Goal: Task Accomplishment & Management: Use online tool/utility

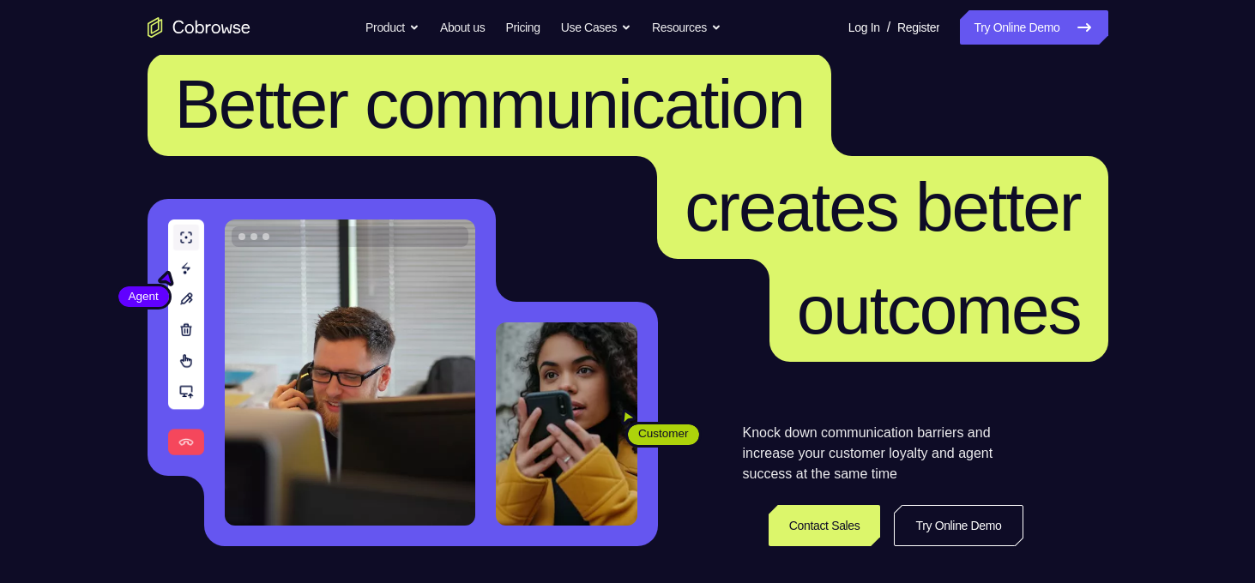
scroll to position [27, 0]
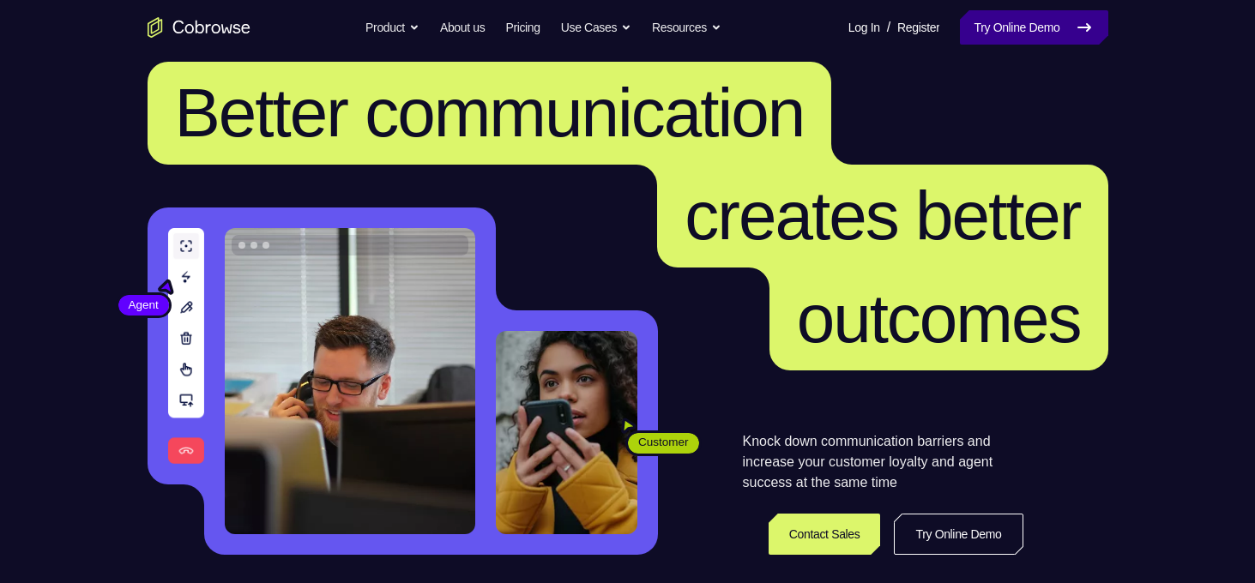
click at [1035, 41] on link "Try Online Demo" at bounding box center [1034, 27] width 148 height 34
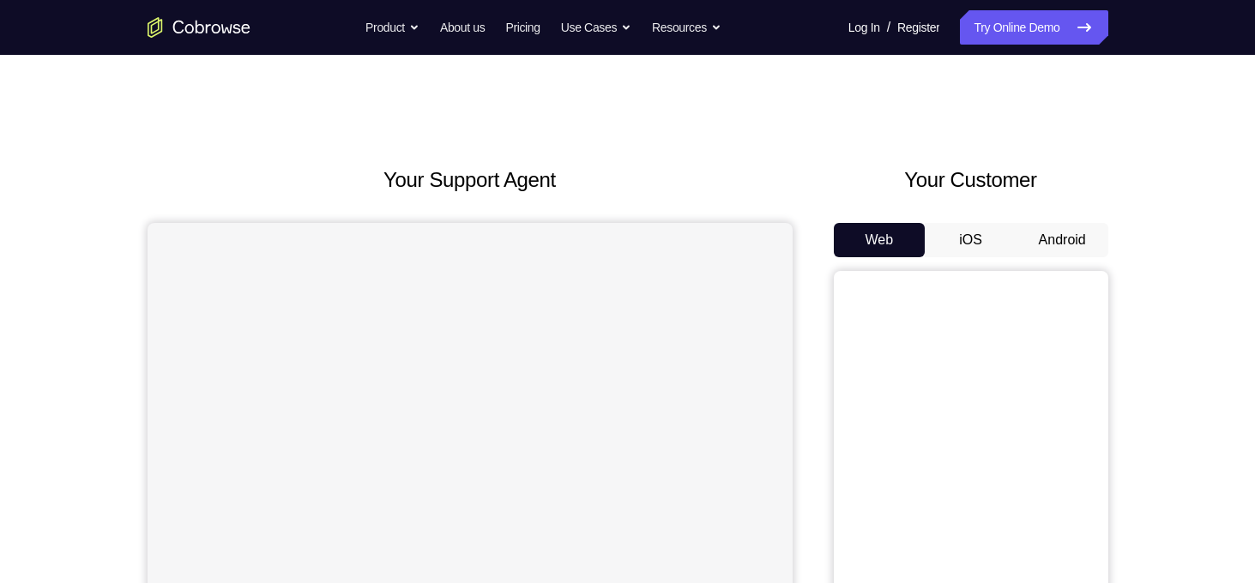
click at [1066, 238] on button "Android" at bounding box center [1063, 240] width 92 height 34
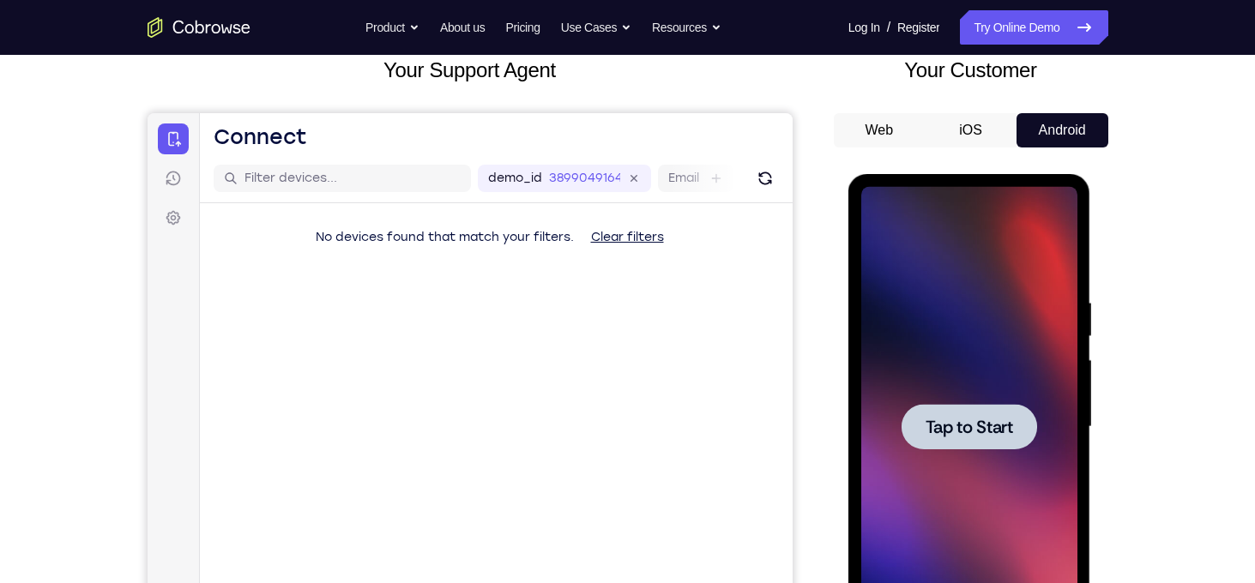
click at [974, 427] on span "Tap to Start" at bounding box center [970, 427] width 88 height 17
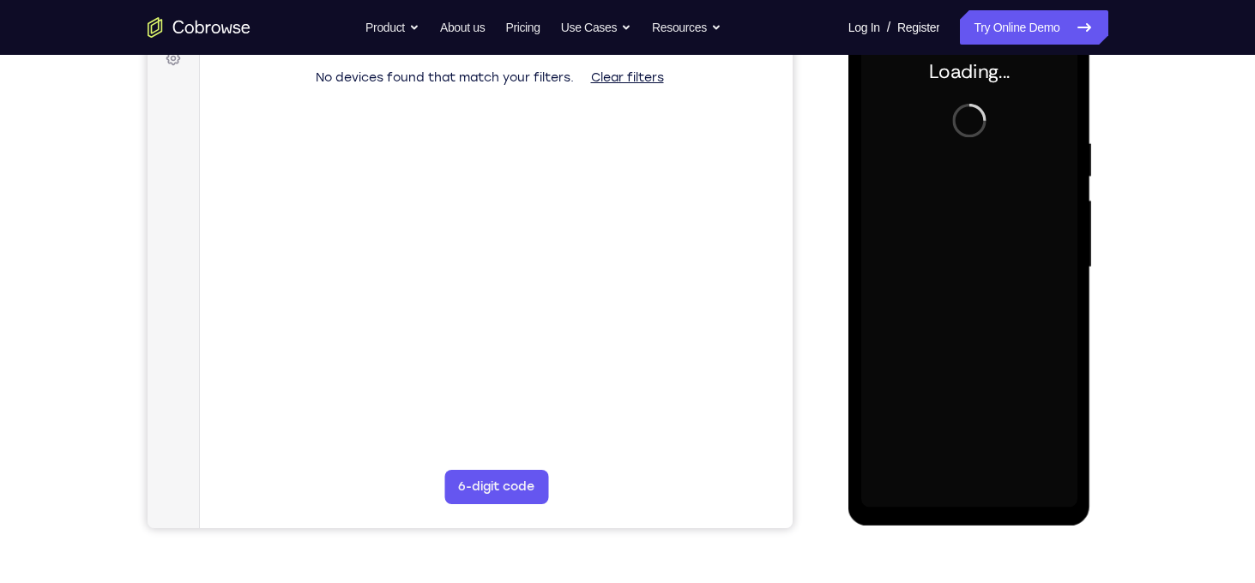
scroll to position [250, 0]
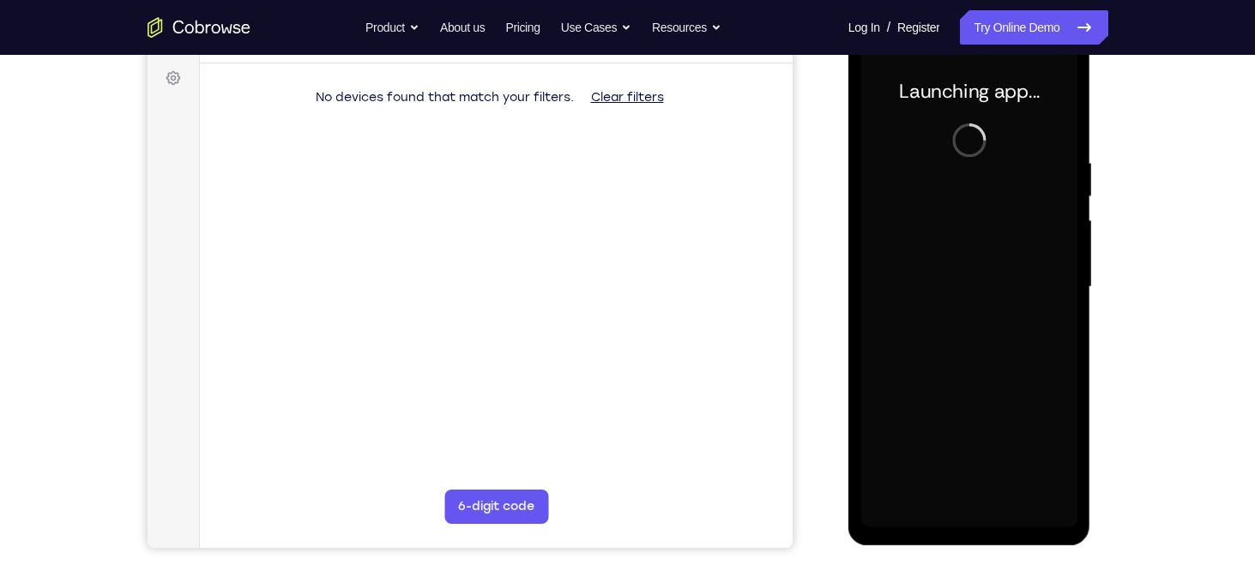
click at [974, 426] on div at bounding box center [969, 287] width 216 height 480
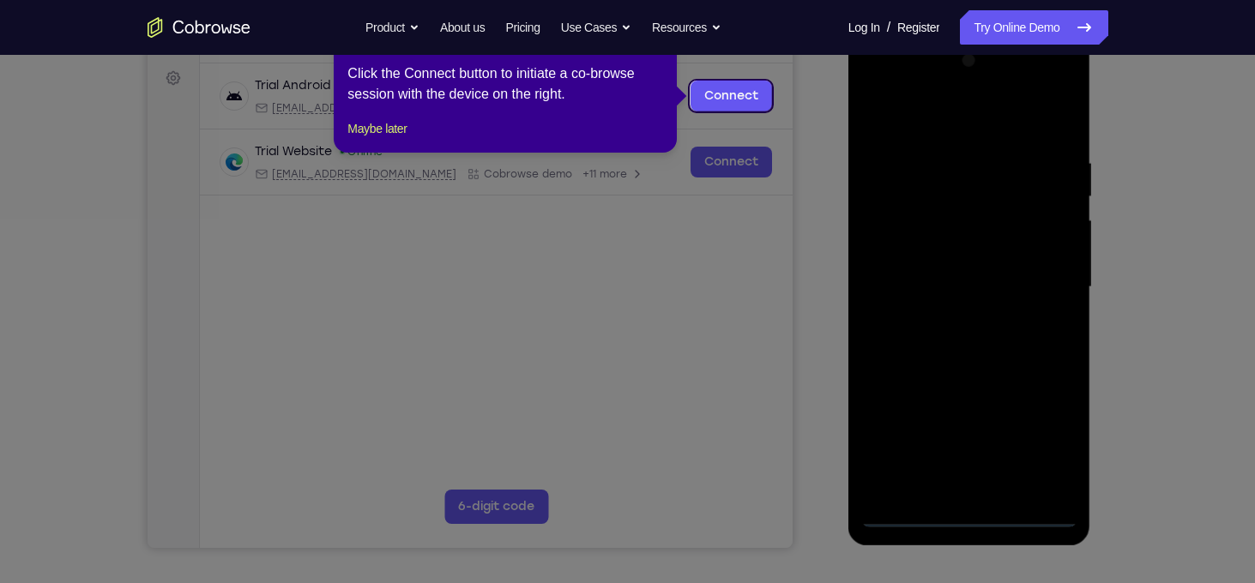
click at [964, 511] on div at bounding box center [969, 287] width 216 height 480
click at [375, 139] on button "Maybe later" at bounding box center [376, 128] width 59 height 21
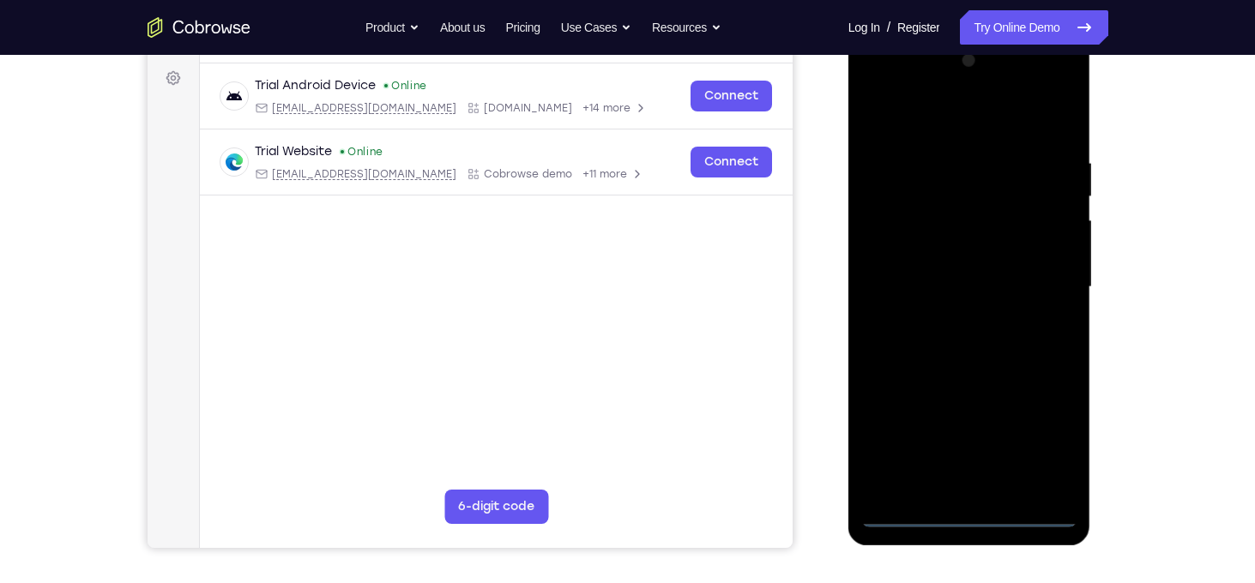
click at [1041, 444] on div at bounding box center [969, 287] width 216 height 480
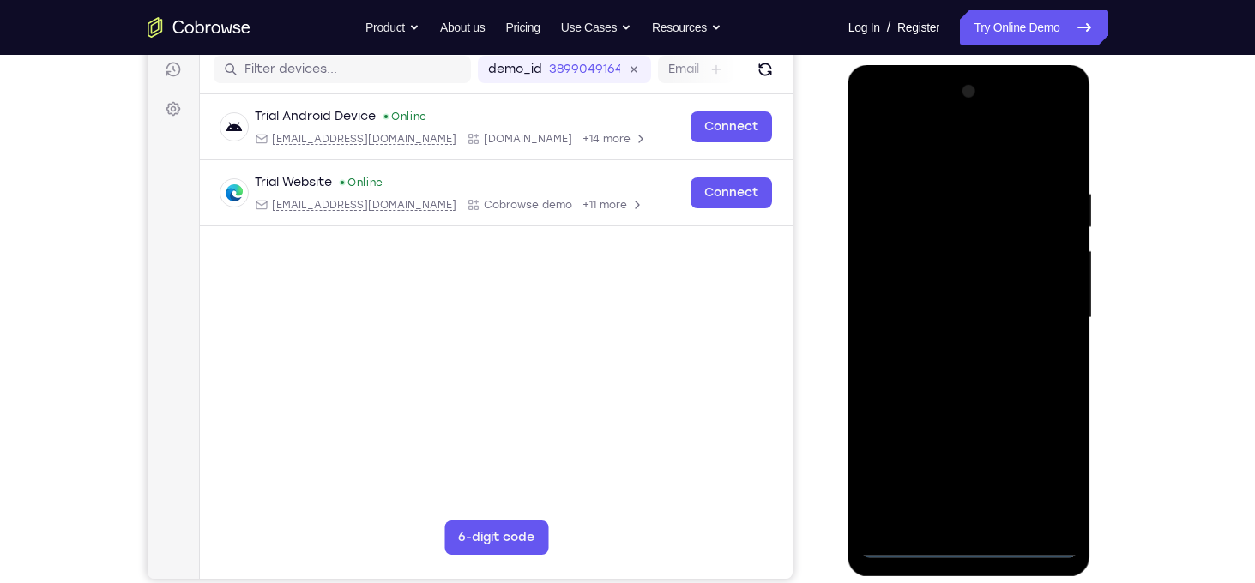
scroll to position [227, 0]
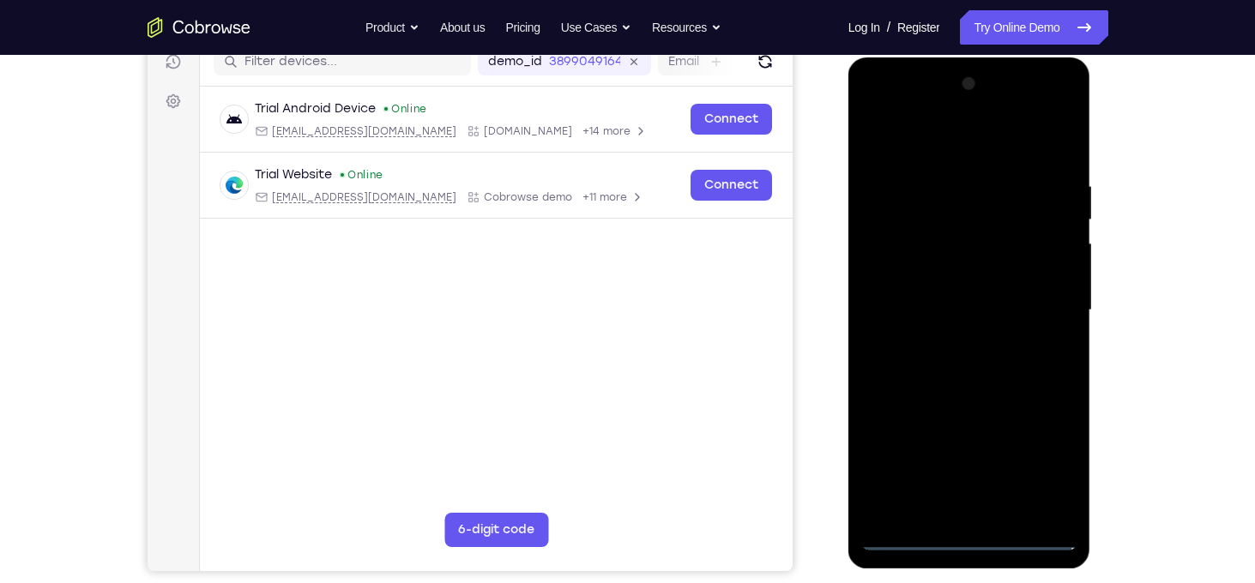
click at [964, 142] on div at bounding box center [969, 310] width 216 height 480
click at [1037, 298] on div at bounding box center [969, 310] width 216 height 480
click at [951, 341] on div at bounding box center [969, 310] width 216 height 480
click at [953, 291] on div at bounding box center [969, 310] width 216 height 480
click at [924, 278] on div at bounding box center [969, 310] width 216 height 480
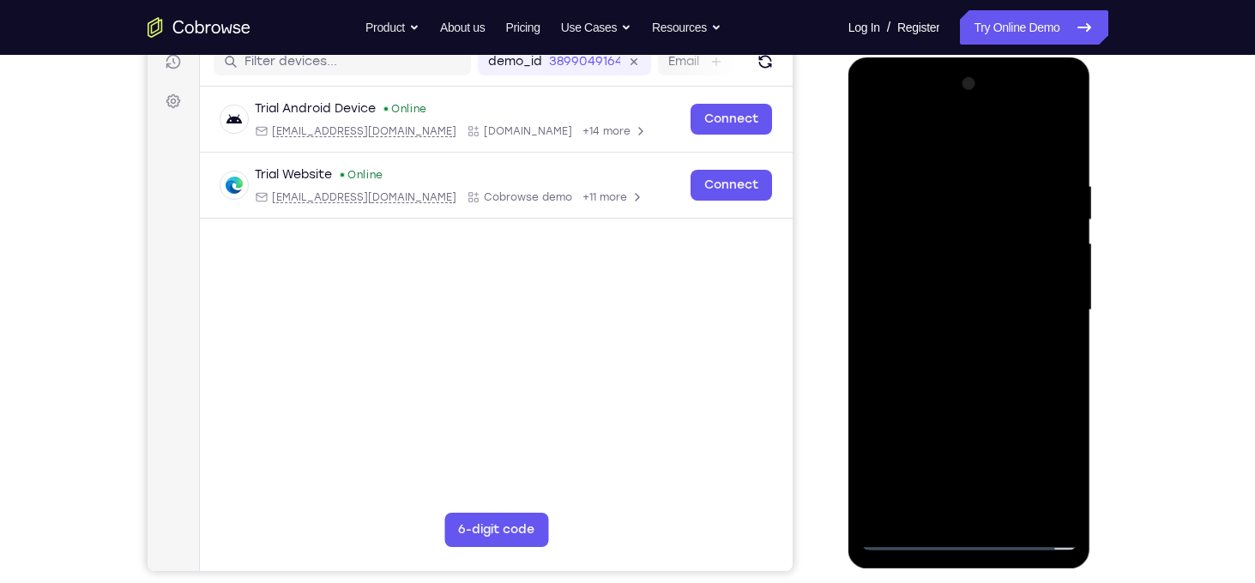
click at [1054, 274] on div at bounding box center [969, 310] width 216 height 480
click at [996, 305] on div at bounding box center [969, 310] width 216 height 480
click at [982, 368] on div at bounding box center [969, 310] width 216 height 480
click at [952, 361] on div at bounding box center [969, 310] width 216 height 480
click at [992, 389] on div at bounding box center [969, 310] width 216 height 480
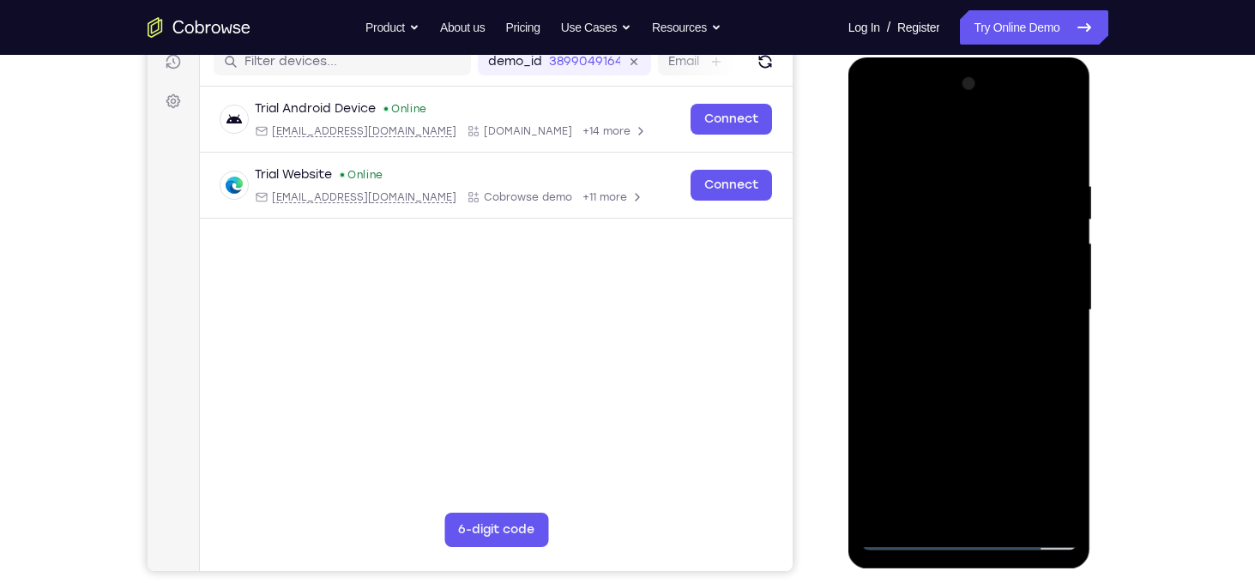
click at [1061, 138] on div at bounding box center [969, 310] width 216 height 480
click at [994, 380] on div at bounding box center [969, 310] width 216 height 480
click at [983, 384] on div at bounding box center [969, 310] width 216 height 480
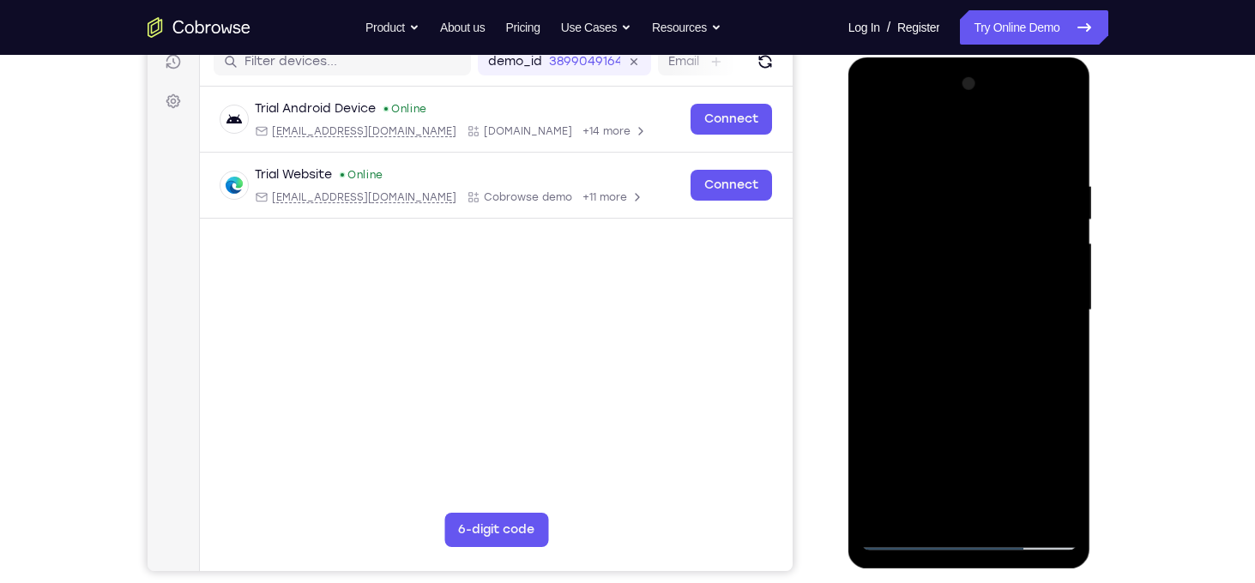
click at [983, 384] on div at bounding box center [969, 310] width 216 height 480
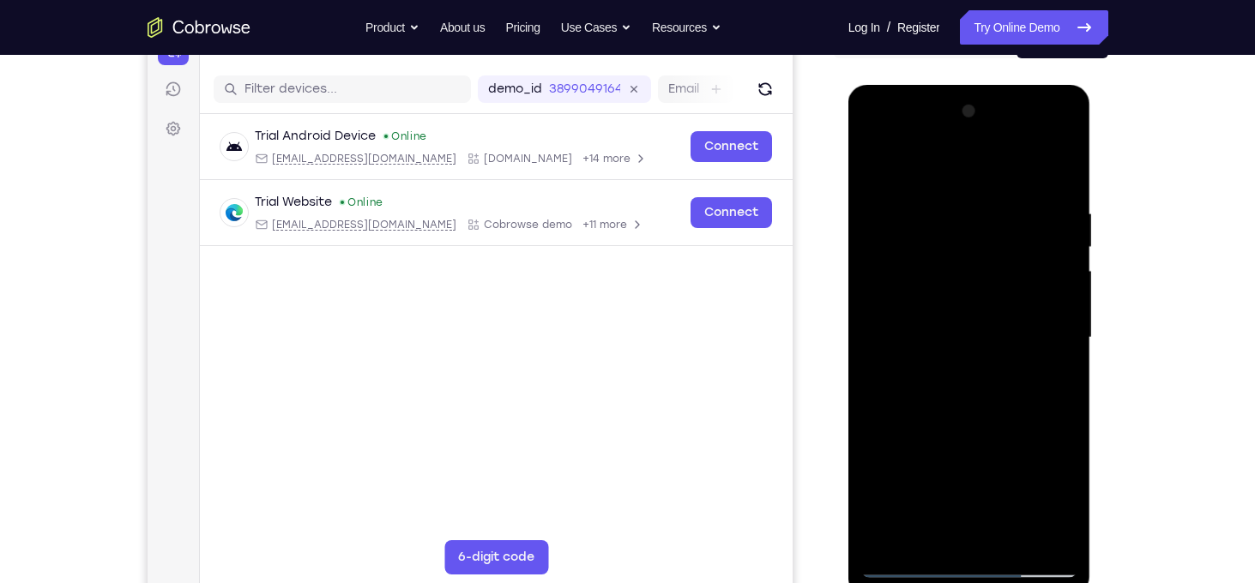
scroll to position [172, 0]
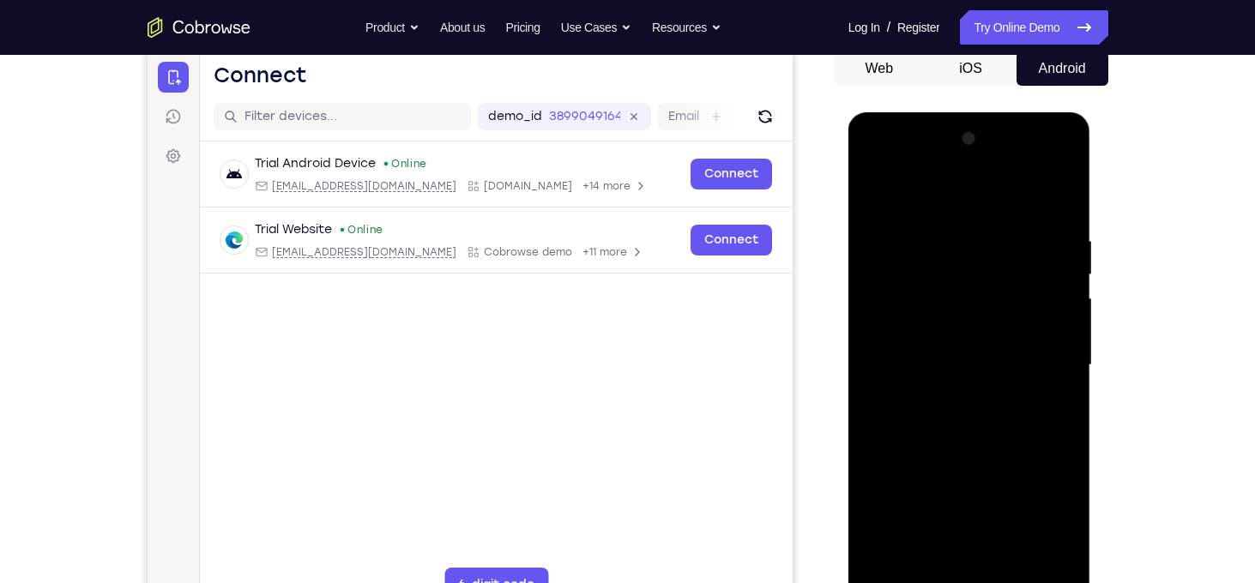
click at [958, 438] on div at bounding box center [969, 365] width 216 height 480
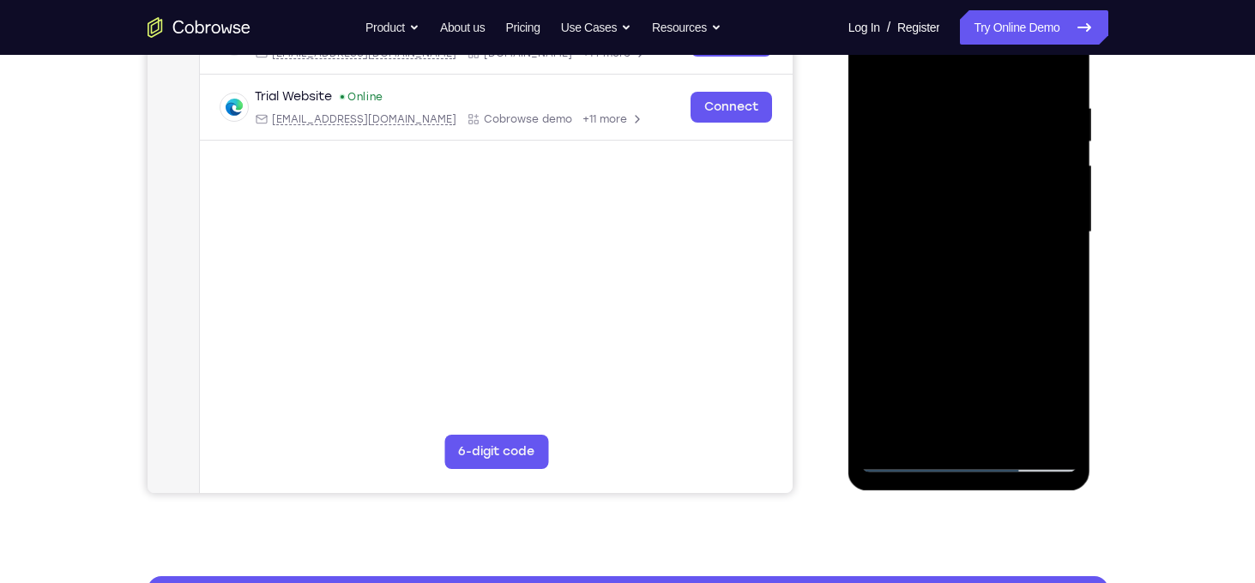
scroll to position [318, 0]
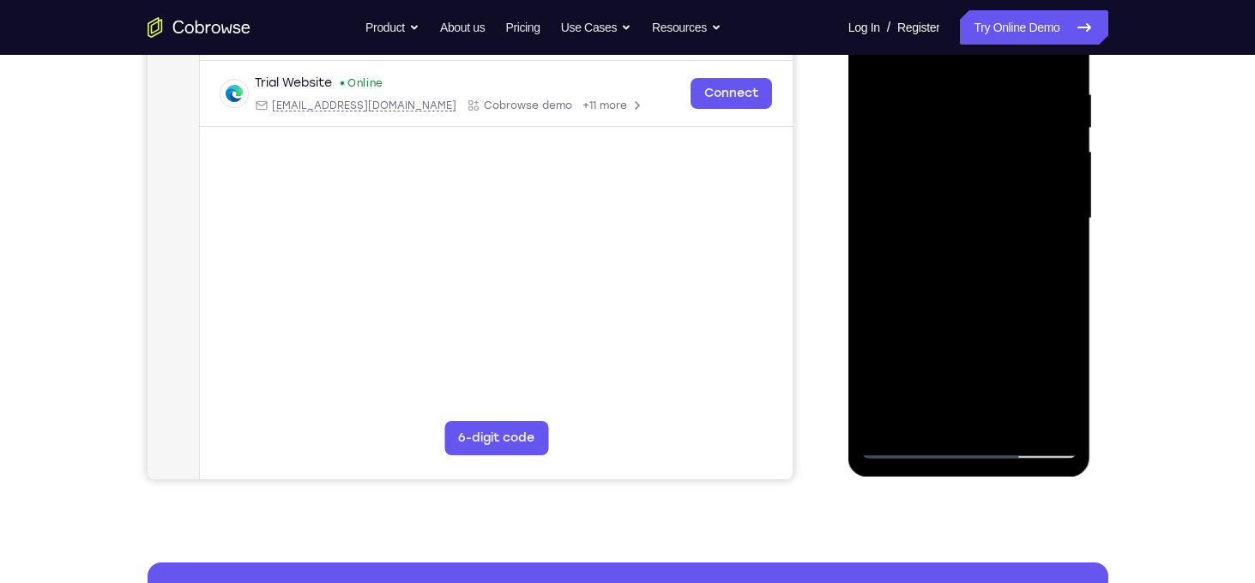
click at [1037, 331] on div at bounding box center [969, 219] width 216 height 480
click at [899, 318] on div at bounding box center [969, 219] width 216 height 480
click at [941, 139] on div at bounding box center [969, 219] width 216 height 480
click at [938, 229] on div at bounding box center [969, 219] width 216 height 480
click at [889, 419] on div at bounding box center [969, 219] width 216 height 480
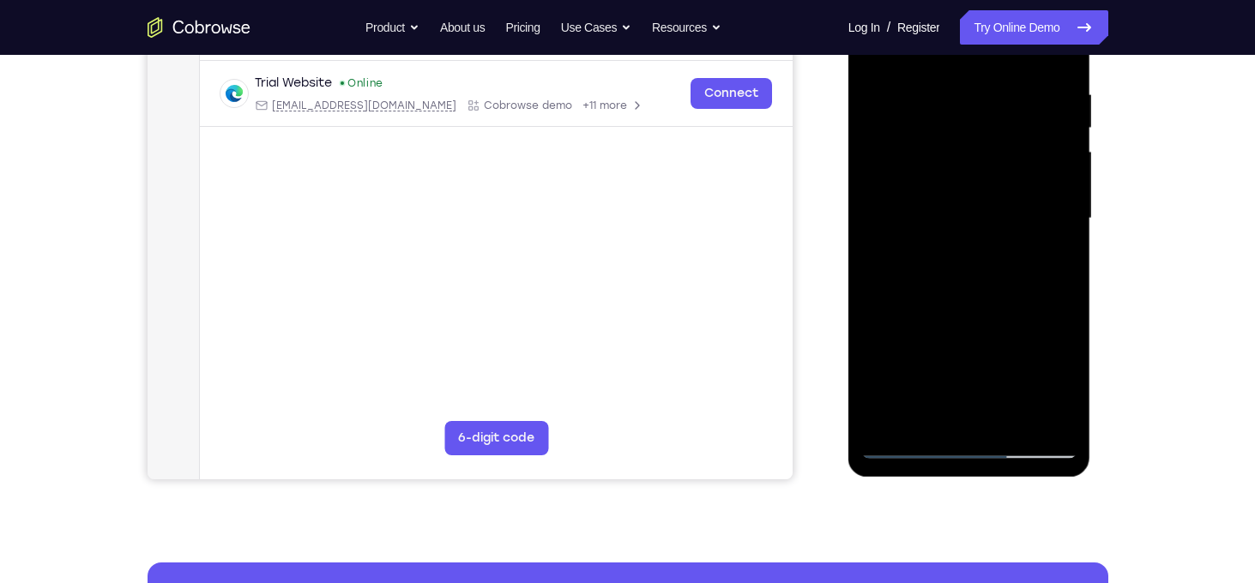
drag, startPoint x: 1004, startPoint y: 227, endPoint x: 996, endPoint y: 322, distance: 95.6
click at [996, 322] on div at bounding box center [969, 219] width 216 height 480
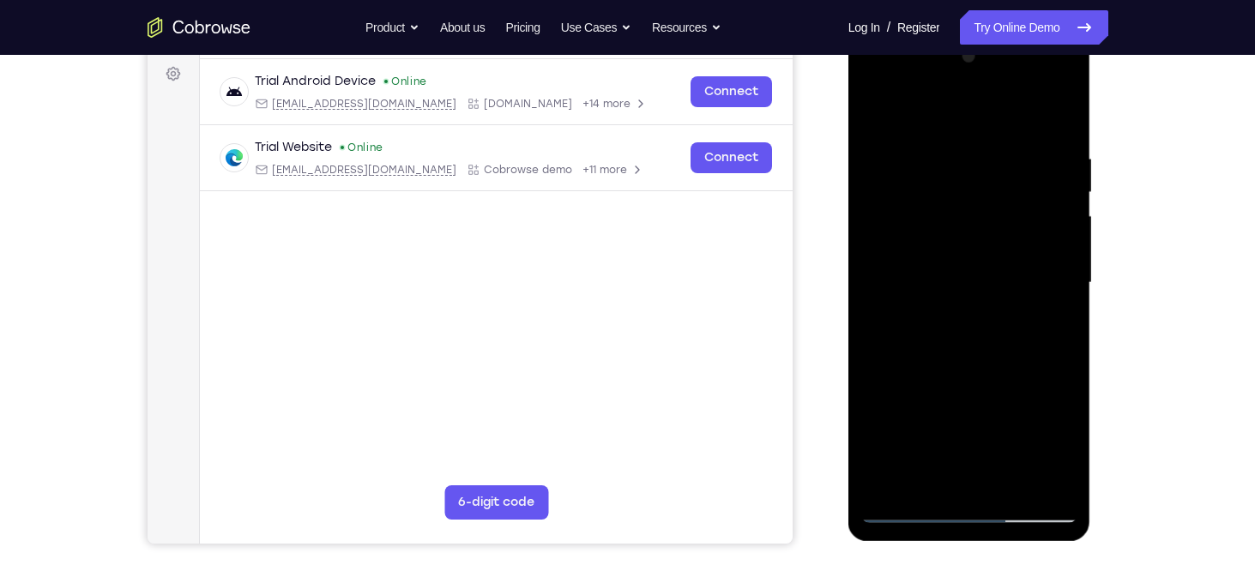
scroll to position [253, 0]
click at [1064, 112] on div at bounding box center [969, 284] width 216 height 480
click at [916, 208] on div at bounding box center [969, 284] width 216 height 480
click at [871, 111] on div at bounding box center [969, 284] width 216 height 480
click at [947, 239] on div at bounding box center [969, 284] width 216 height 480
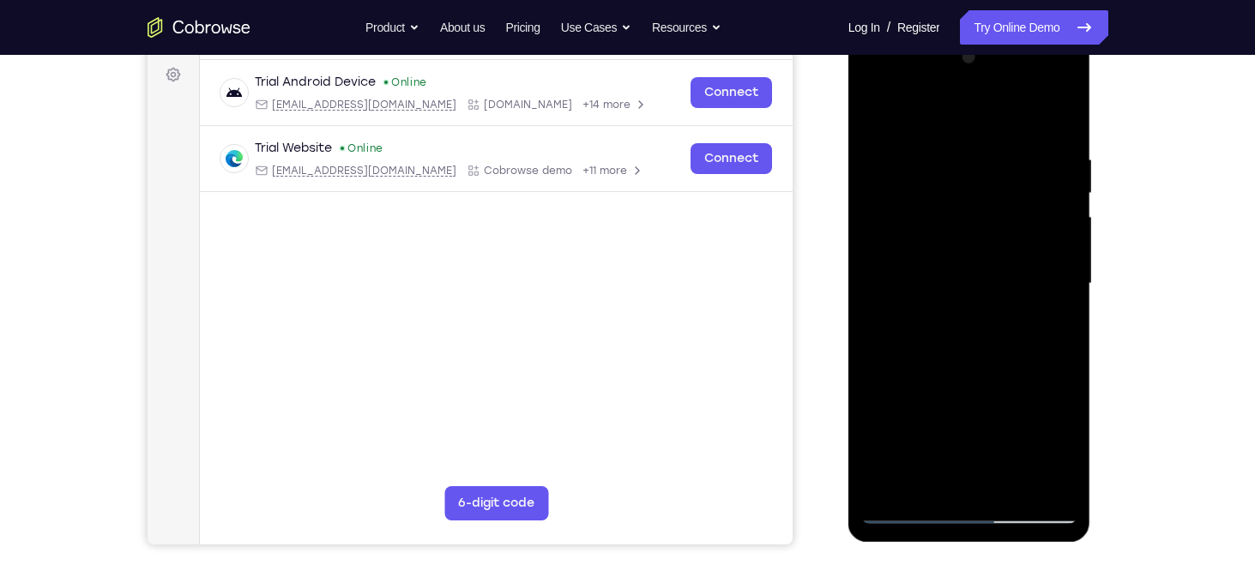
click at [890, 158] on div at bounding box center [969, 284] width 216 height 480
click at [883, 151] on div at bounding box center [969, 284] width 216 height 480
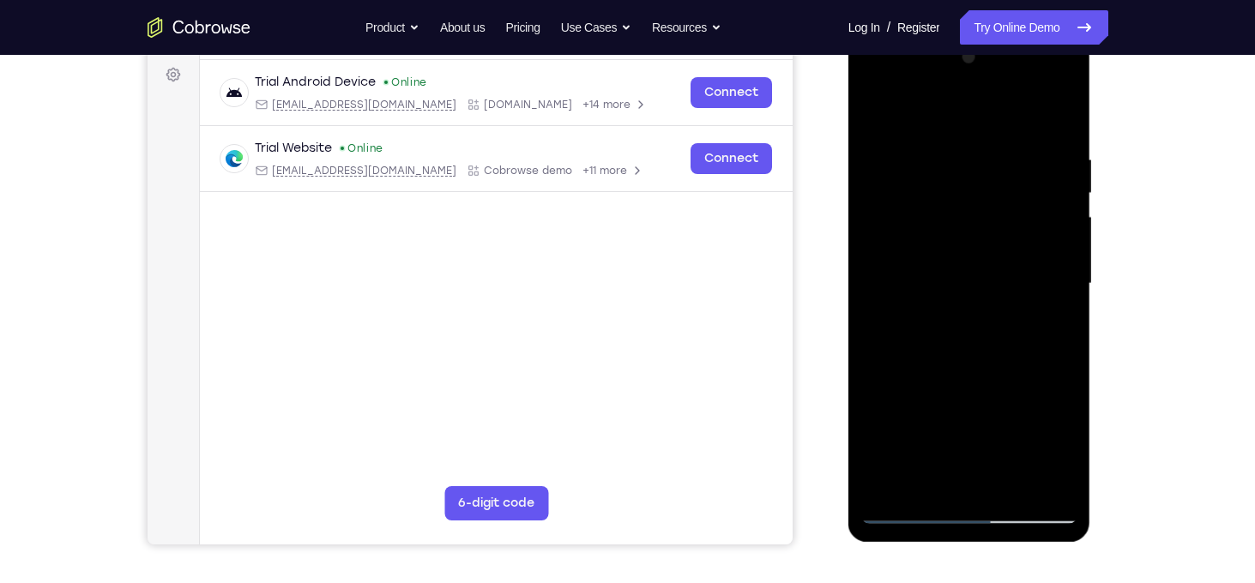
click at [883, 151] on div at bounding box center [969, 284] width 216 height 480
click at [879, 110] on div at bounding box center [969, 284] width 216 height 480
click at [1013, 487] on div at bounding box center [969, 284] width 216 height 480
click at [990, 376] on div at bounding box center [969, 284] width 216 height 480
click at [907, 509] on div at bounding box center [969, 284] width 216 height 480
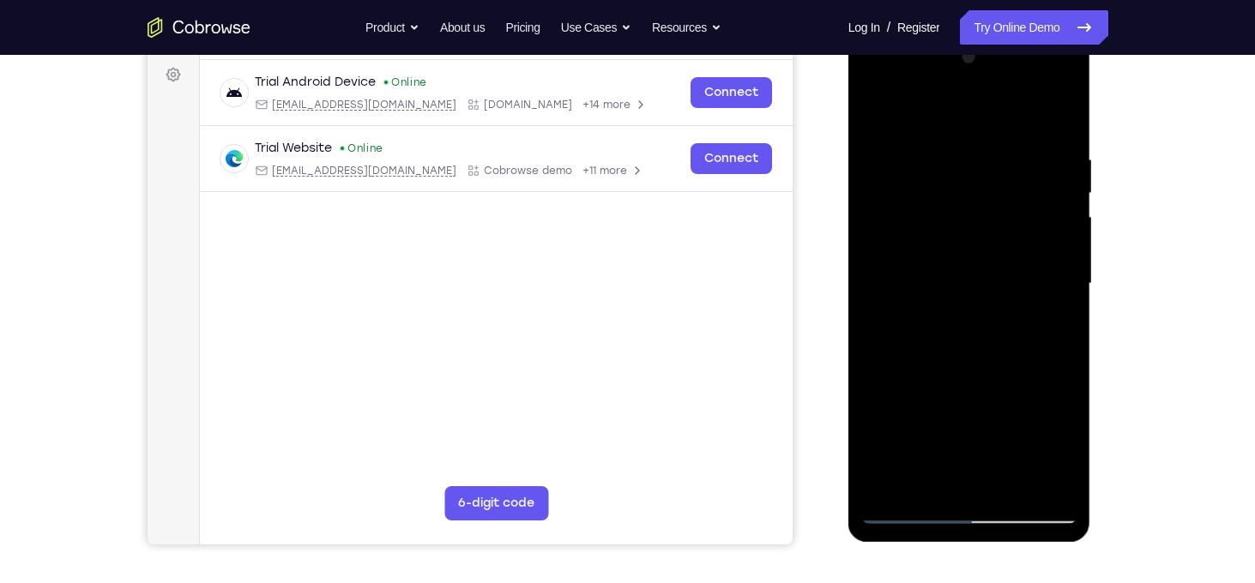
click at [946, 143] on div at bounding box center [969, 284] width 216 height 480
click at [997, 137] on div at bounding box center [969, 284] width 216 height 480
click at [1006, 165] on div at bounding box center [969, 284] width 216 height 480
click at [909, 170] on div at bounding box center [969, 284] width 216 height 480
click at [987, 246] on div at bounding box center [969, 284] width 216 height 480
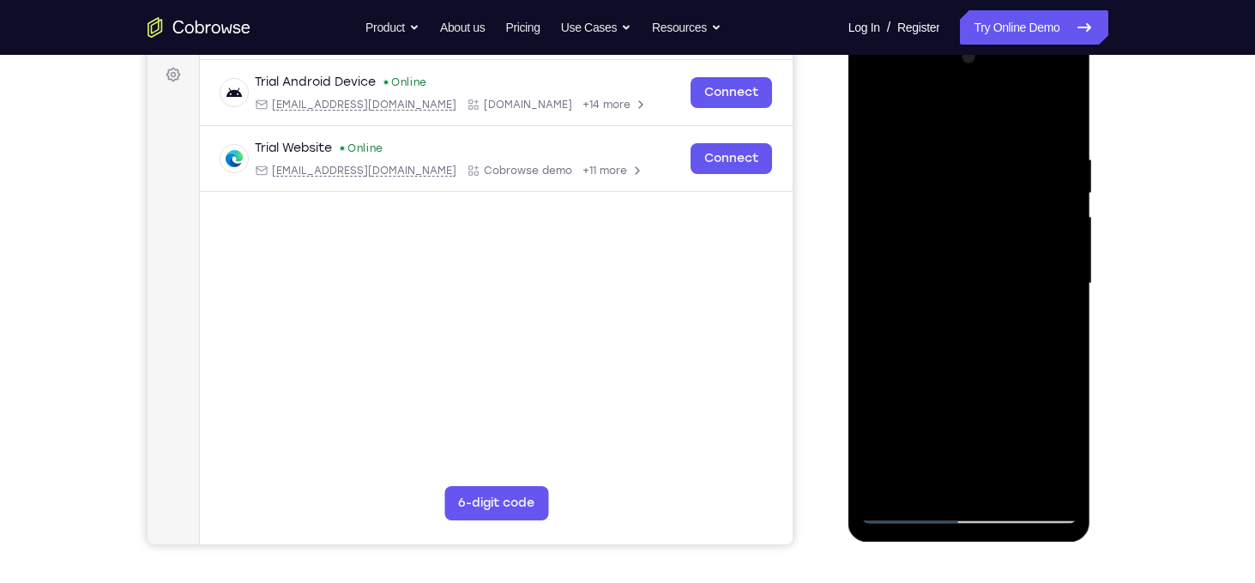
click at [996, 245] on div at bounding box center [969, 284] width 216 height 480
click at [962, 239] on div at bounding box center [969, 284] width 216 height 480
drag, startPoint x: 970, startPoint y: 209, endPoint x: 942, endPoint y: 442, distance: 234.1
click at [942, 442] on div at bounding box center [969, 284] width 216 height 480
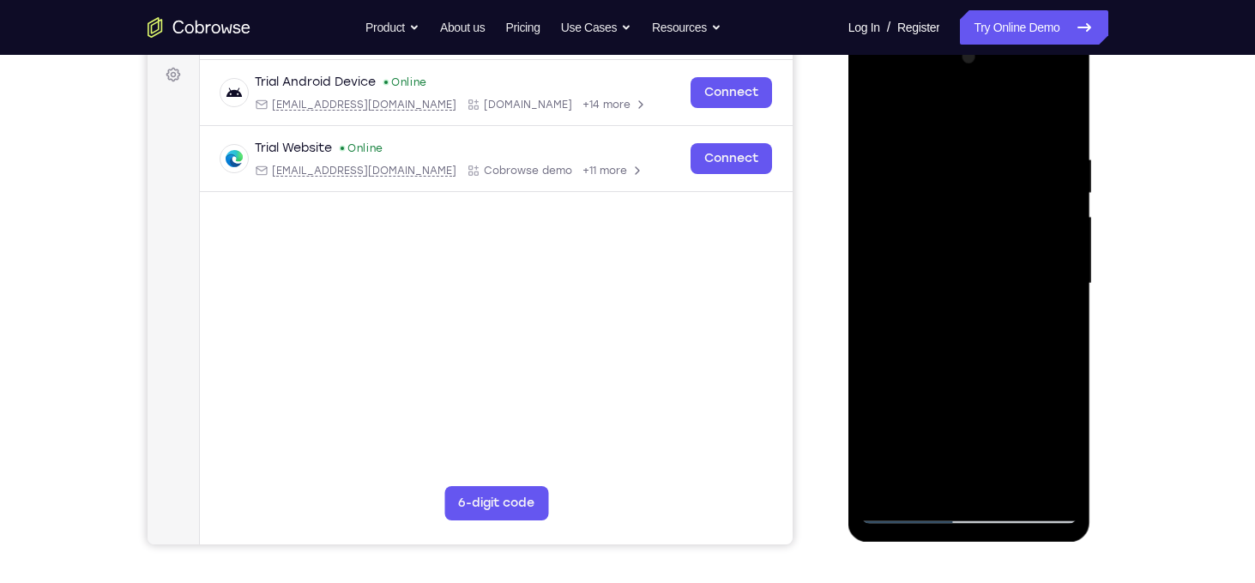
drag, startPoint x: 969, startPoint y: 172, endPoint x: 948, endPoint y: 489, distance: 317.3
click at [948, 489] on div at bounding box center [969, 284] width 216 height 480
click at [968, 249] on div at bounding box center [969, 284] width 216 height 480
click at [878, 110] on div at bounding box center [969, 284] width 216 height 480
click at [1065, 105] on div at bounding box center [969, 284] width 216 height 480
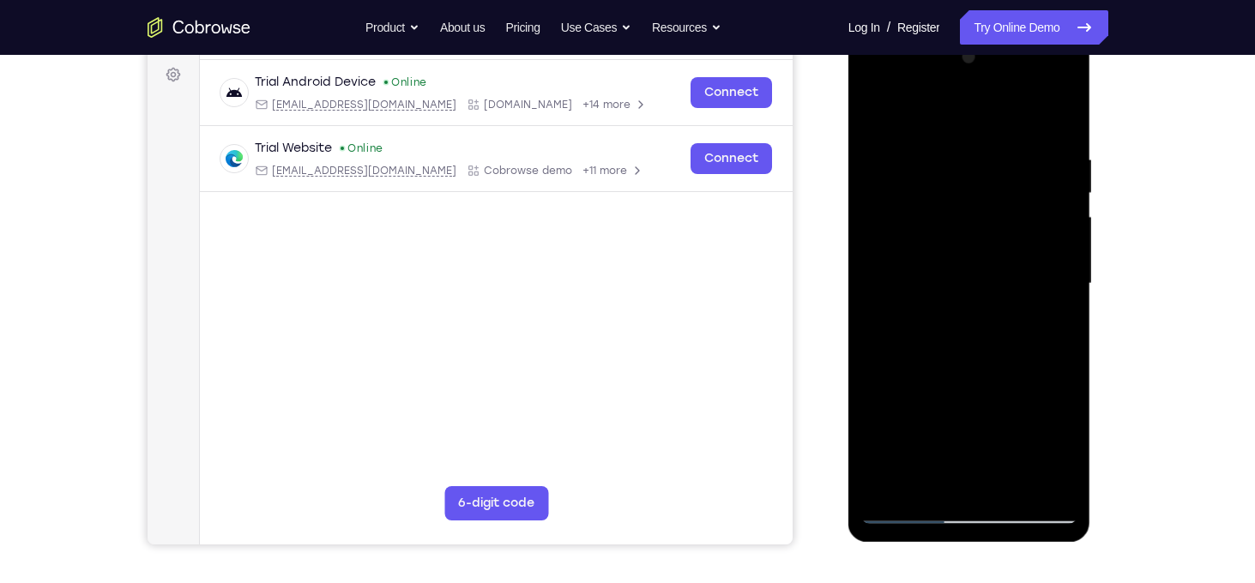
click at [915, 187] on div at bounding box center [969, 284] width 216 height 480
drag, startPoint x: 928, startPoint y: 155, endPoint x: 939, endPoint y: 391, distance: 236.2
click at [939, 391] on div at bounding box center [969, 284] width 216 height 480
drag, startPoint x: 934, startPoint y: 113, endPoint x: 936, endPoint y: 450, distance: 337.2
click at [936, 450] on div at bounding box center [969, 284] width 216 height 480
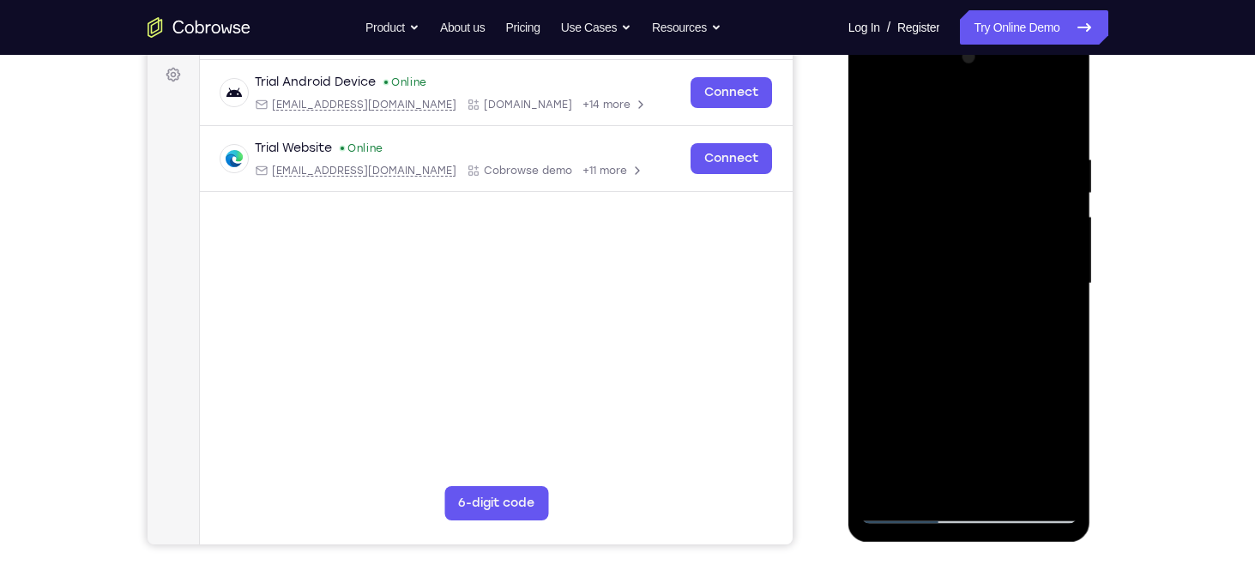
click at [891, 153] on div at bounding box center [969, 284] width 216 height 480
click at [886, 148] on div at bounding box center [969, 284] width 216 height 480
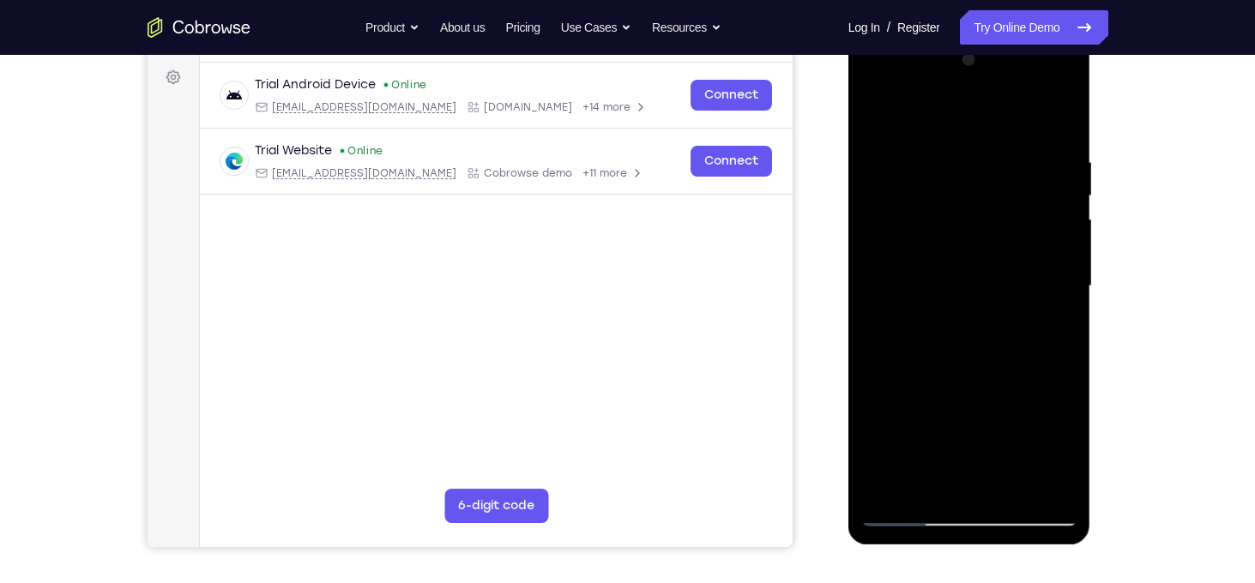
click at [873, 114] on div at bounding box center [969, 286] width 216 height 480
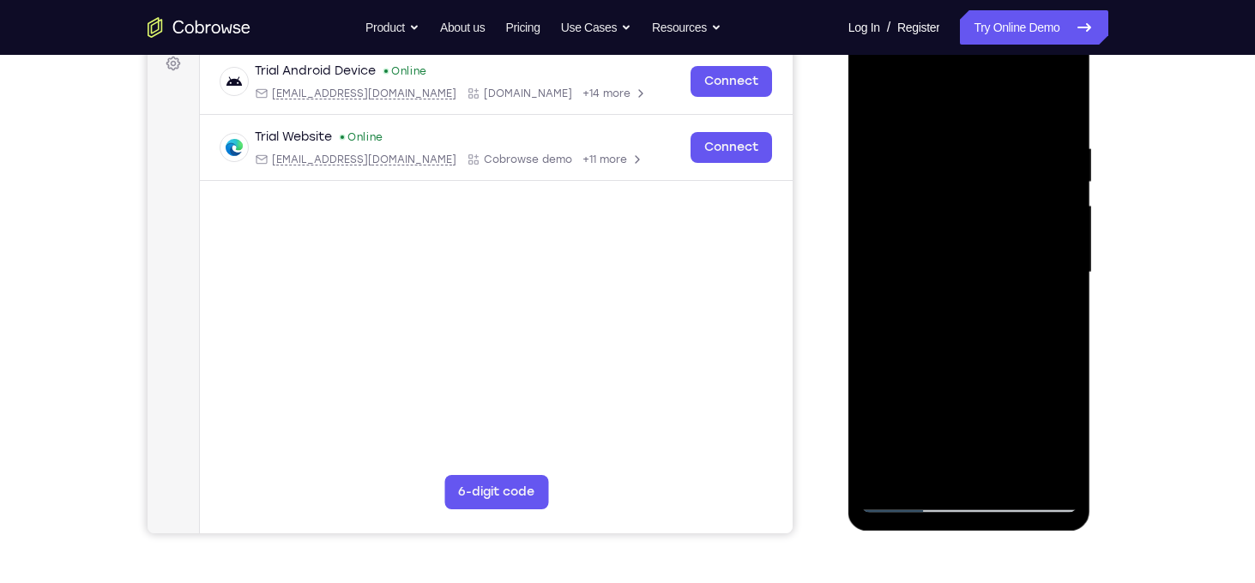
scroll to position [264, 0]
click at [1051, 474] on div at bounding box center [969, 273] width 216 height 480
drag, startPoint x: 991, startPoint y: 193, endPoint x: 987, endPoint y: 450, distance: 257.4
click at [987, 450] on div at bounding box center [969, 273] width 216 height 480
drag, startPoint x: 992, startPoint y: 251, endPoint x: 985, endPoint y: 432, distance: 181.2
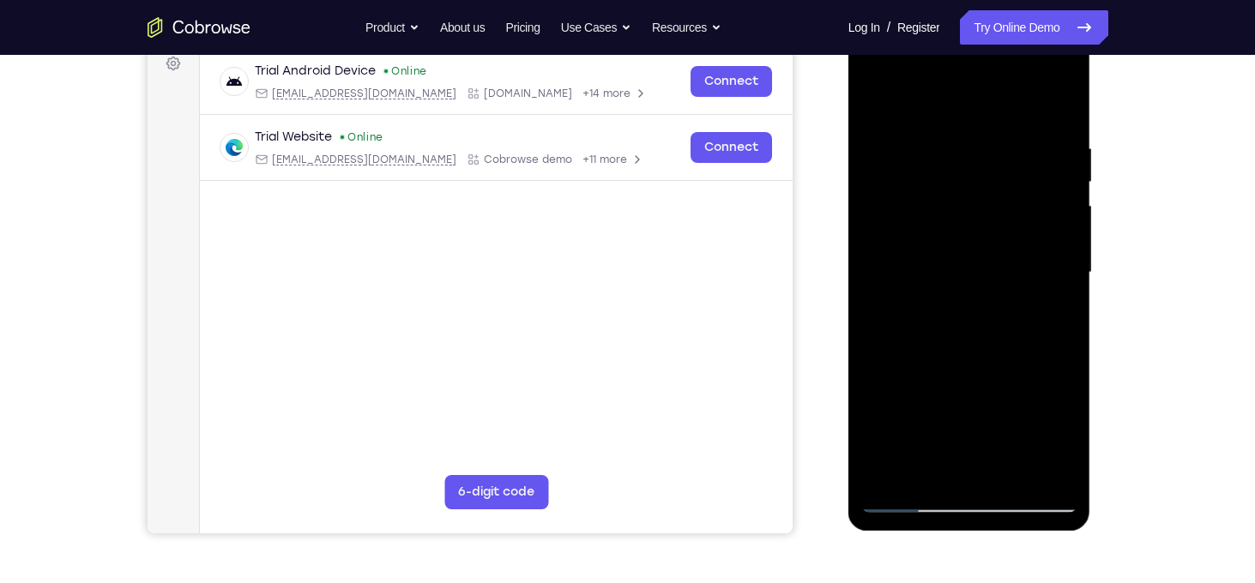
click at [985, 432] on div at bounding box center [969, 273] width 216 height 480
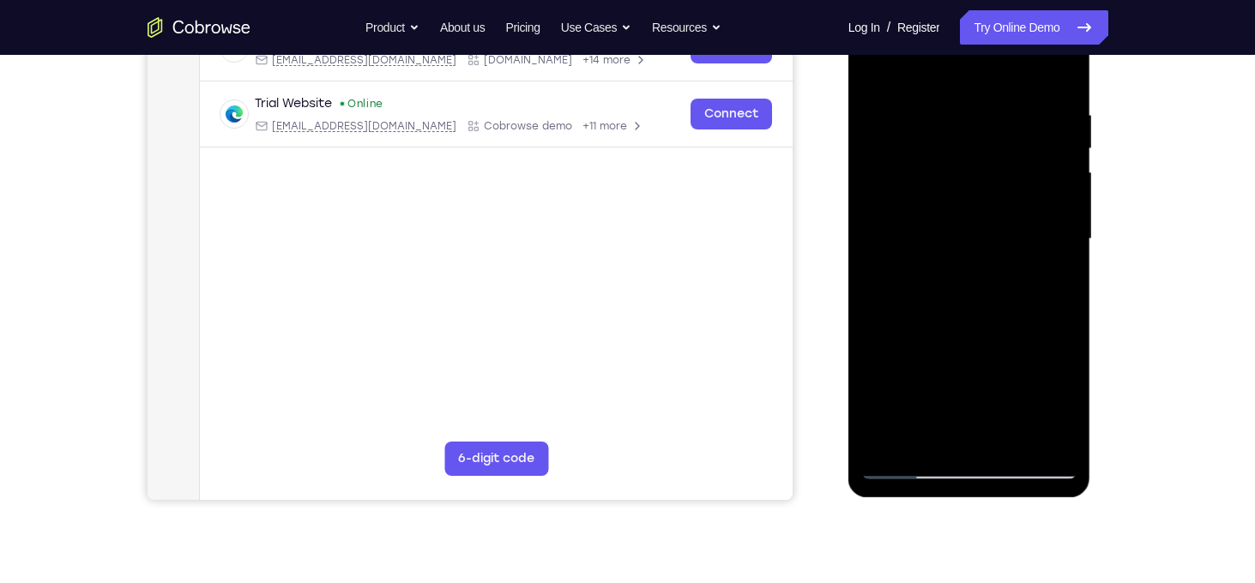
scroll to position [299, 0]
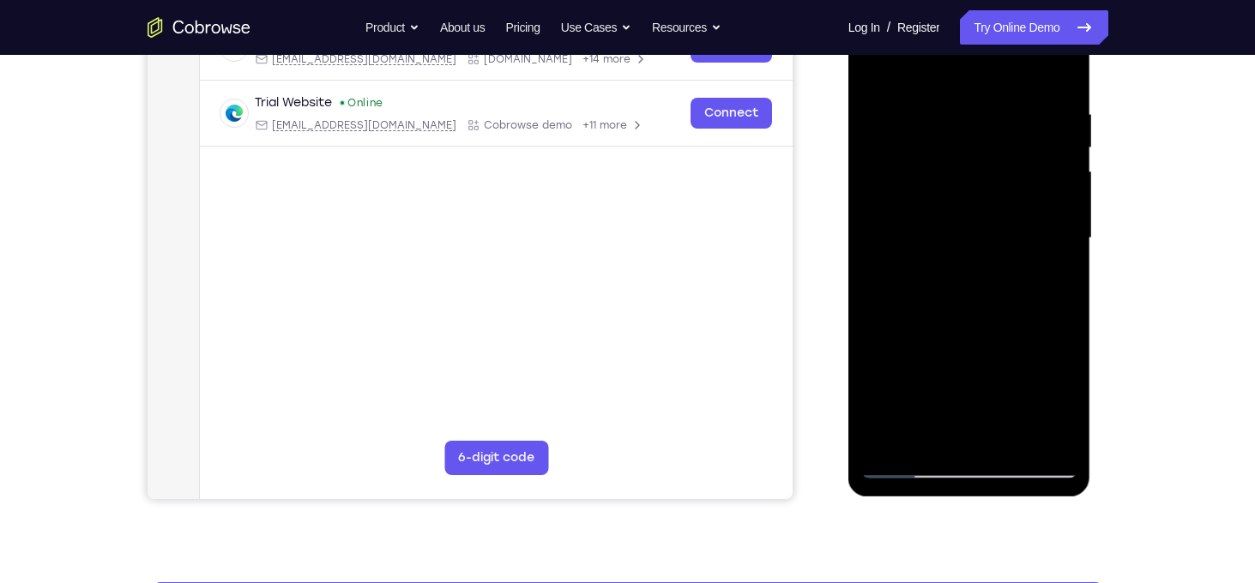
click at [885, 438] on div at bounding box center [969, 238] width 216 height 480
click at [1063, 311] on div at bounding box center [969, 238] width 216 height 480
drag, startPoint x: 972, startPoint y: 373, endPoint x: 986, endPoint y: 196, distance: 177.3
click at [986, 196] on div at bounding box center [969, 238] width 216 height 480
drag, startPoint x: 981, startPoint y: 381, endPoint x: 993, endPoint y: 194, distance: 187.4
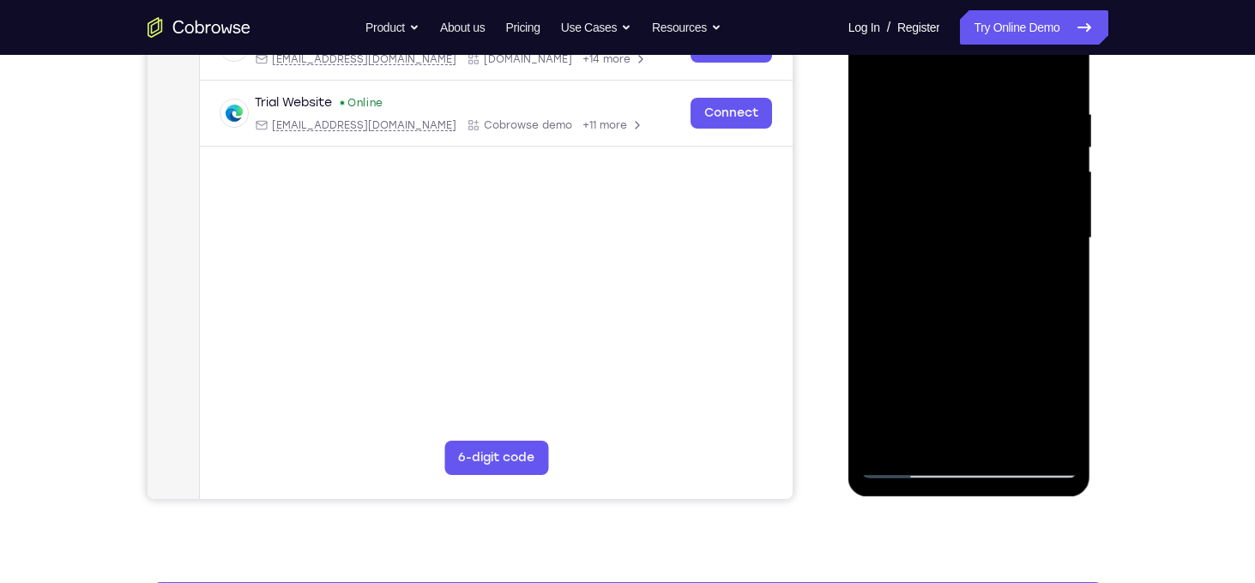
click at [993, 194] on div at bounding box center [969, 238] width 216 height 480
drag, startPoint x: 997, startPoint y: 370, endPoint x: 989, endPoint y: 174, distance: 195.8
click at [989, 174] on div at bounding box center [969, 238] width 216 height 480
drag, startPoint x: 998, startPoint y: 384, endPoint x: 1003, endPoint y: 163, distance: 221.4
click at [1003, 163] on div at bounding box center [969, 238] width 216 height 480
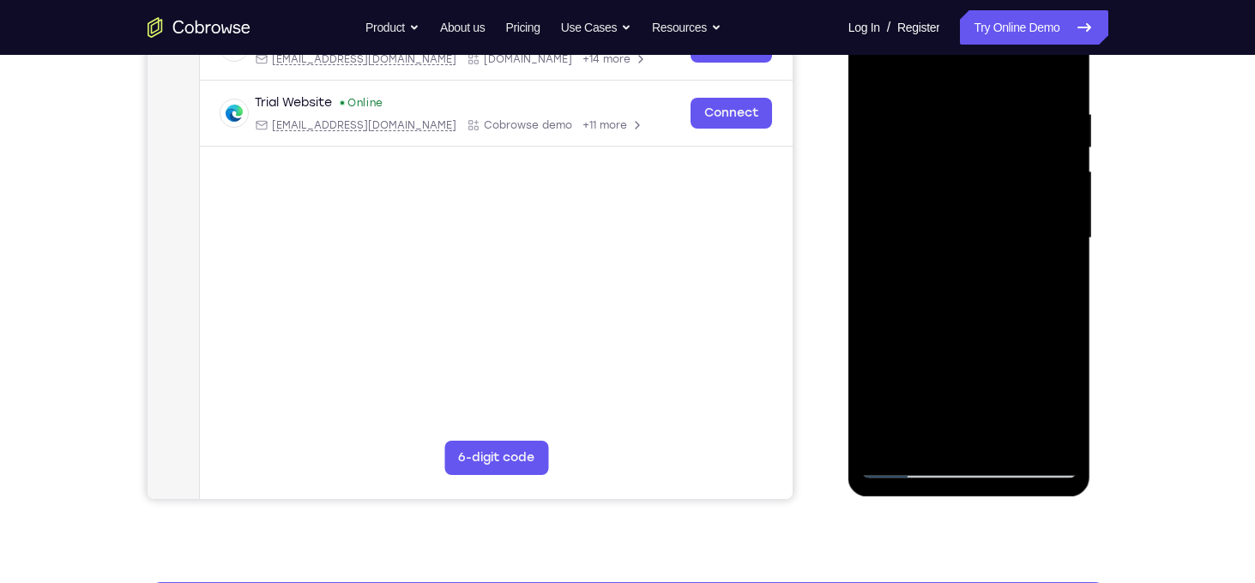
drag, startPoint x: 1011, startPoint y: 400, endPoint x: 1001, endPoint y: 143, distance: 256.7
click at [1001, 143] on div at bounding box center [969, 238] width 216 height 480
drag, startPoint x: 977, startPoint y: 345, endPoint x: 940, endPoint y: 402, distance: 67.6
click at [940, 402] on div at bounding box center [969, 238] width 216 height 480
drag, startPoint x: 957, startPoint y: 134, endPoint x: 950, endPoint y: 319, distance: 185.5
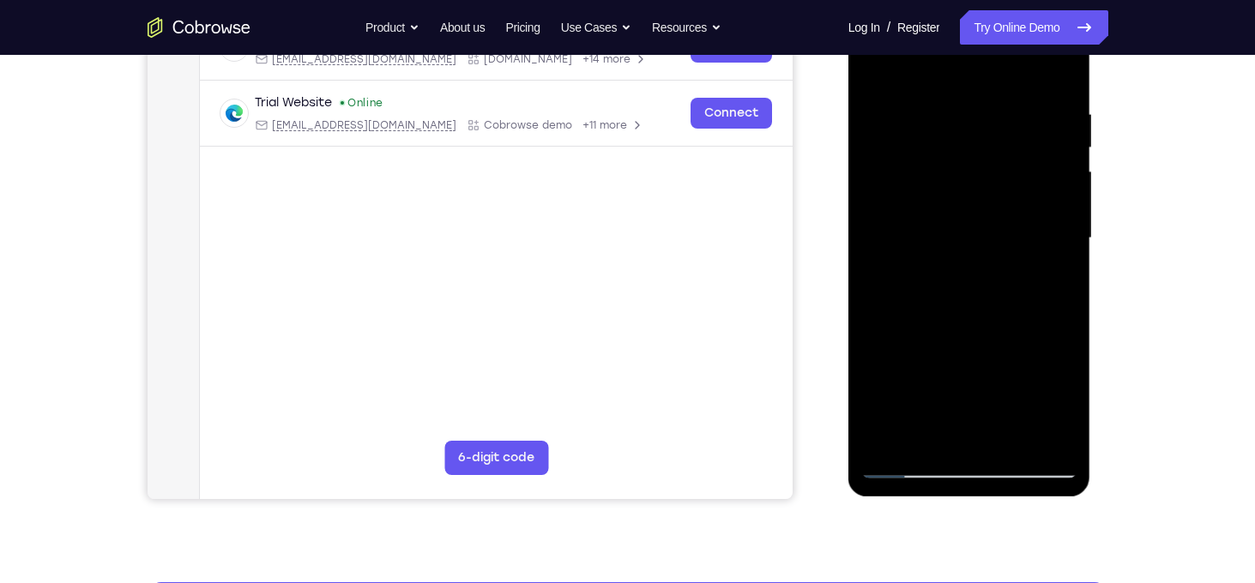
click at [950, 319] on div at bounding box center [969, 238] width 216 height 480
click at [928, 66] on div at bounding box center [969, 238] width 216 height 480
click at [916, 88] on div at bounding box center [969, 238] width 216 height 480
drag, startPoint x: 967, startPoint y: 306, endPoint x: 976, endPoint y: 109, distance: 197.5
click at [976, 109] on div at bounding box center [969, 238] width 216 height 480
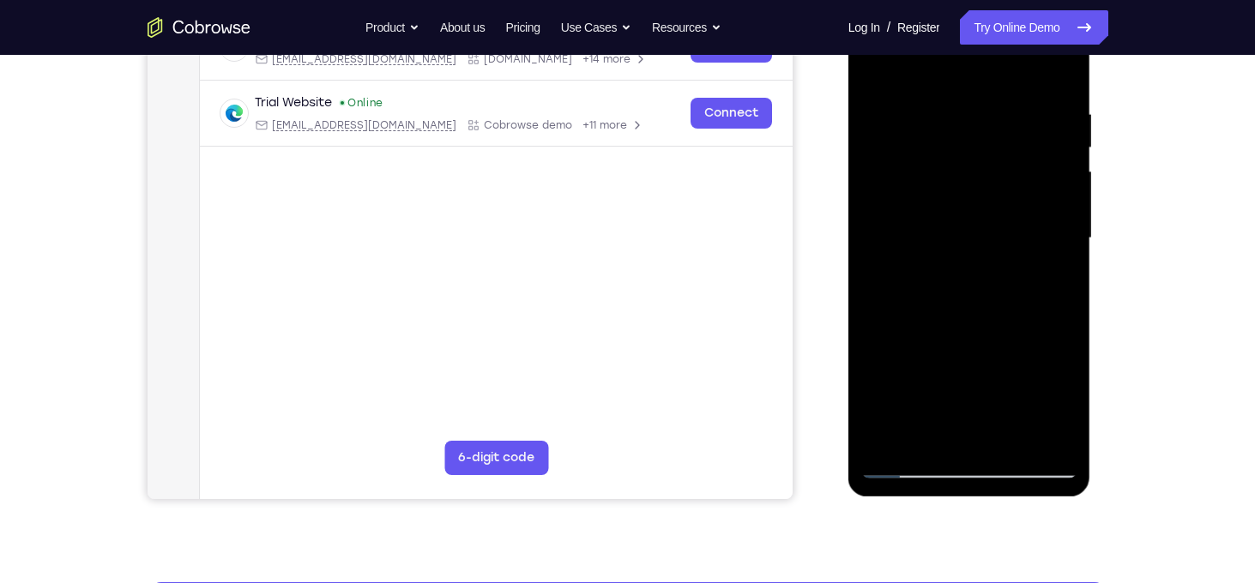
drag, startPoint x: 983, startPoint y: 347, endPoint x: 967, endPoint y: 148, distance: 200.6
click at [967, 148] on div at bounding box center [969, 238] width 216 height 480
drag, startPoint x: 989, startPoint y: 330, endPoint x: 987, endPoint y: 144, distance: 186.2
click at [987, 144] on div at bounding box center [969, 238] width 216 height 480
drag, startPoint x: 990, startPoint y: 303, endPoint x: 985, endPoint y: 112, distance: 190.5
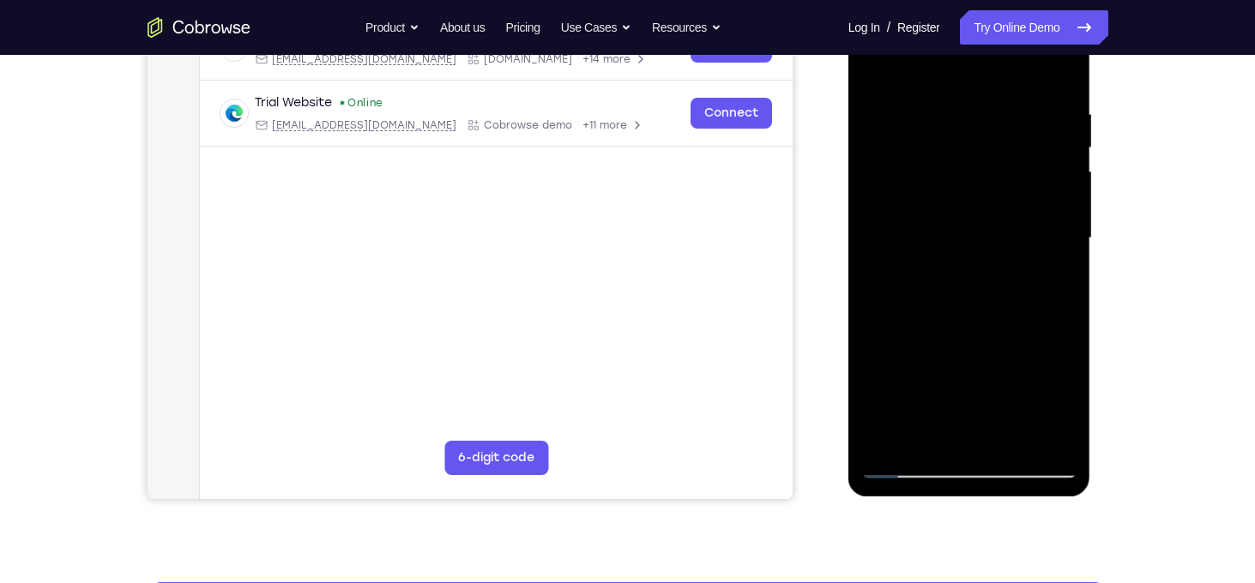
click at [985, 112] on div at bounding box center [969, 238] width 216 height 480
drag, startPoint x: 1003, startPoint y: 323, endPoint x: 992, endPoint y: 105, distance: 218.2
click at [992, 105] on div at bounding box center [969, 238] width 216 height 480
drag, startPoint x: 995, startPoint y: 321, endPoint x: 982, endPoint y: 70, distance: 250.9
click at [982, 70] on div at bounding box center [969, 238] width 216 height 480
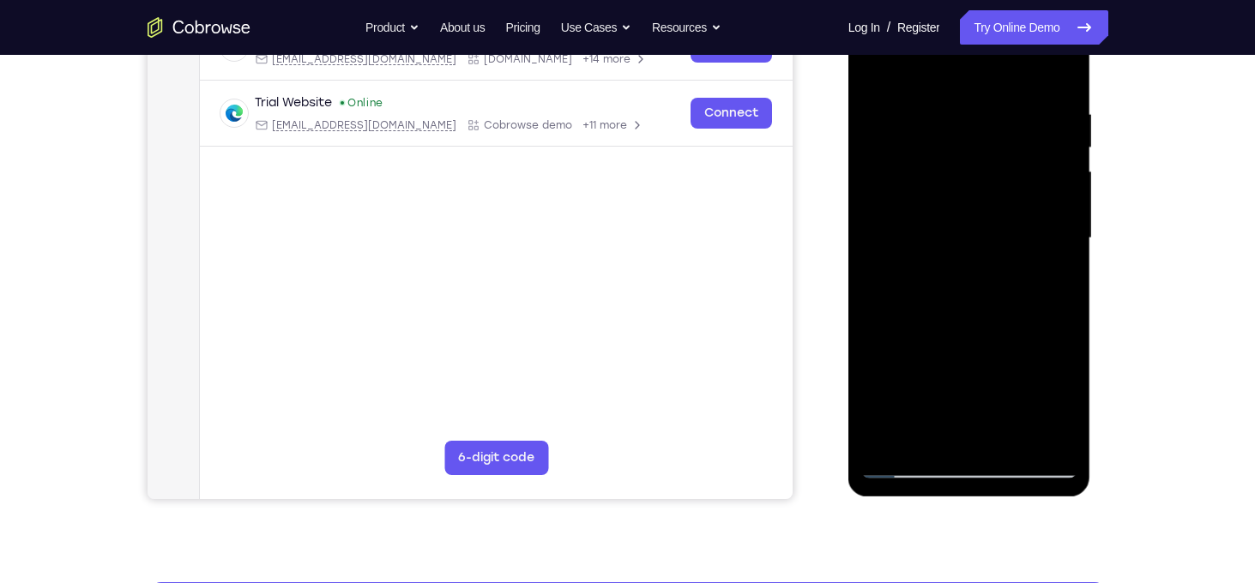
drag, startPoint x: 990, startPoint y: 300, endPoint x: 969, endPoint y: 111, distance: 190.8
click at [969, 111] on div at bounding box center [969, 238] width 216 height 480
drag, startPoint x: 1002, startPoint y: 321, endPoint x: 982, endPoint y: 113, distance: 208.6
click at [982, 113] on div at bounding box center [969, 238] width 216 height 480
drag, startPoint x: 985, startPoint y: 313, endPoint x: 965, endPoint y: 130, distance: 184.7
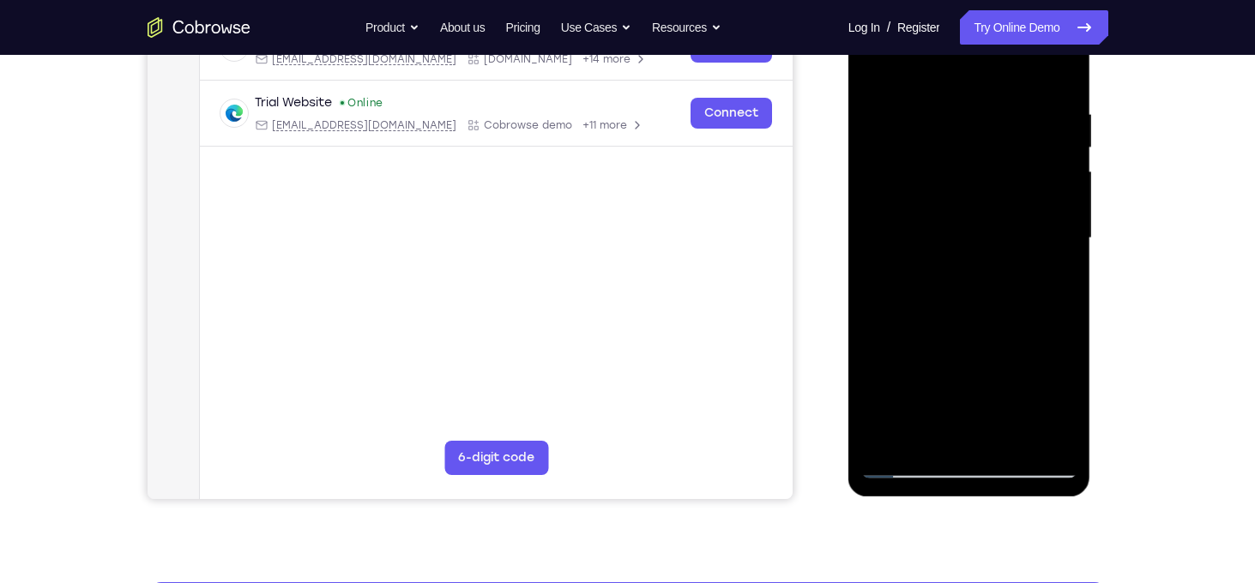
click at [965, 130] on div at bounding box center [969, 238] width 216 height 480
drag, startPoint x: 985, startPoint y: 317, endPoint x: 958, endPoint y: 73, distance: 246.0
click at [958, 73] on div at bounding box center [969, 238] width 216 height 480
drag, startPoint x: 982, startPoint y: 335, endPoint x: 962, endPoint y: 66, distance: 269.3
click at [962, 66] on div at bounding box center [969, 238] width 216 height 480
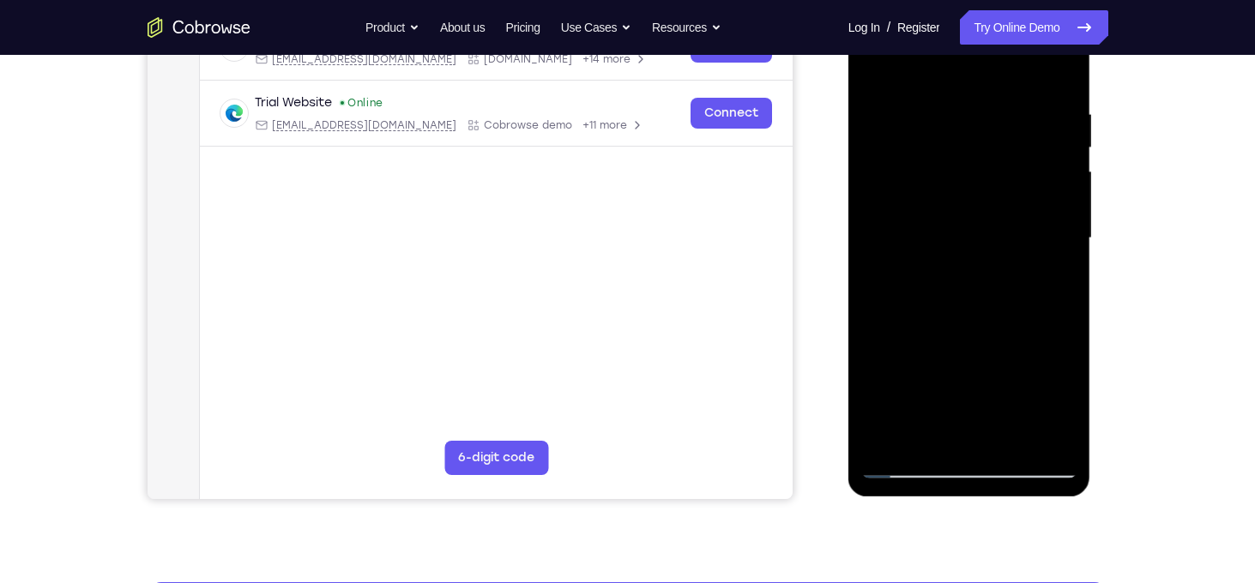
drag, startPoint x: 981, startPoint y: 306, endPoint x: 961, endPoint y: 93, distance: 214.6
click at [961, 93] on div at bounding box center [969, 238] width 216 height 480
drag, startPoint x: 989, startPoint y: 345, endPoint x: 982, endPoint y: 80, distance: 265.2
click at [982, 80] on div at bounding box center [969, 238] width 216 height 480
drag, startPoint x: 982, startPoint y: 329, endPoint x: 972, endPoint y: 149, distance: 179.6
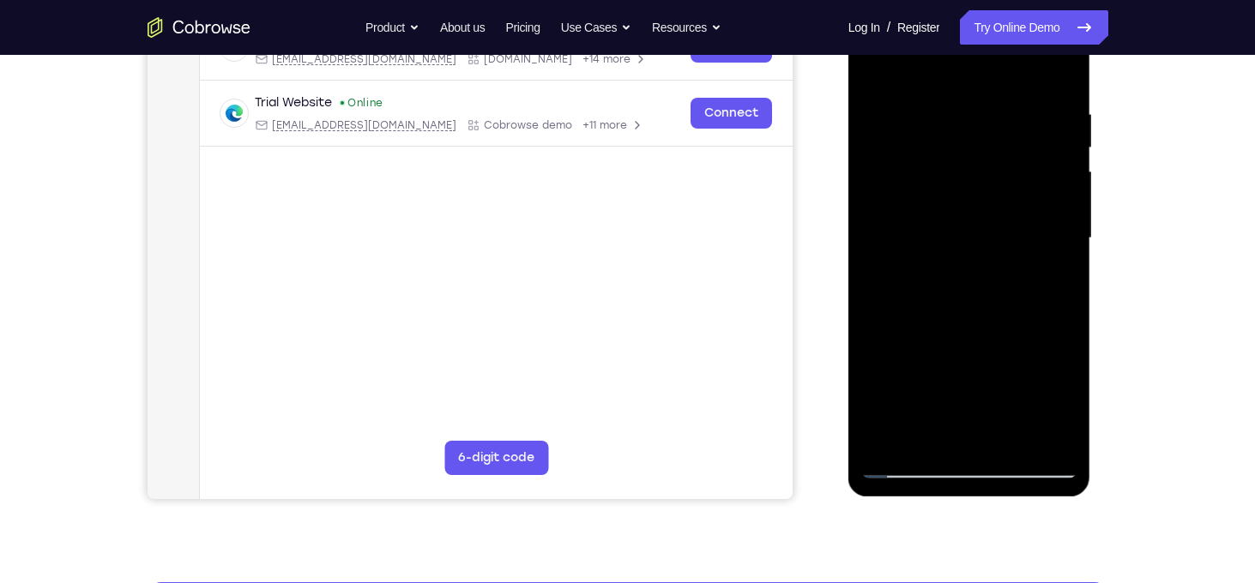
click at [972, 149] on div at bounding box center [969, 238] width 216 height 480
drag, startPoint x: 990, startPoint y: 397, endPoint x: 977, endPoint y: 166, distance: 231.2
click at [977, 166] on div at bounding box center [969, 238] width 216 height 480
click at [898, 240] on div at bounding box center [969, 238] width 216 height 480
click at [941, 113] on div at bounding box center [969, 238] width 216 height 480
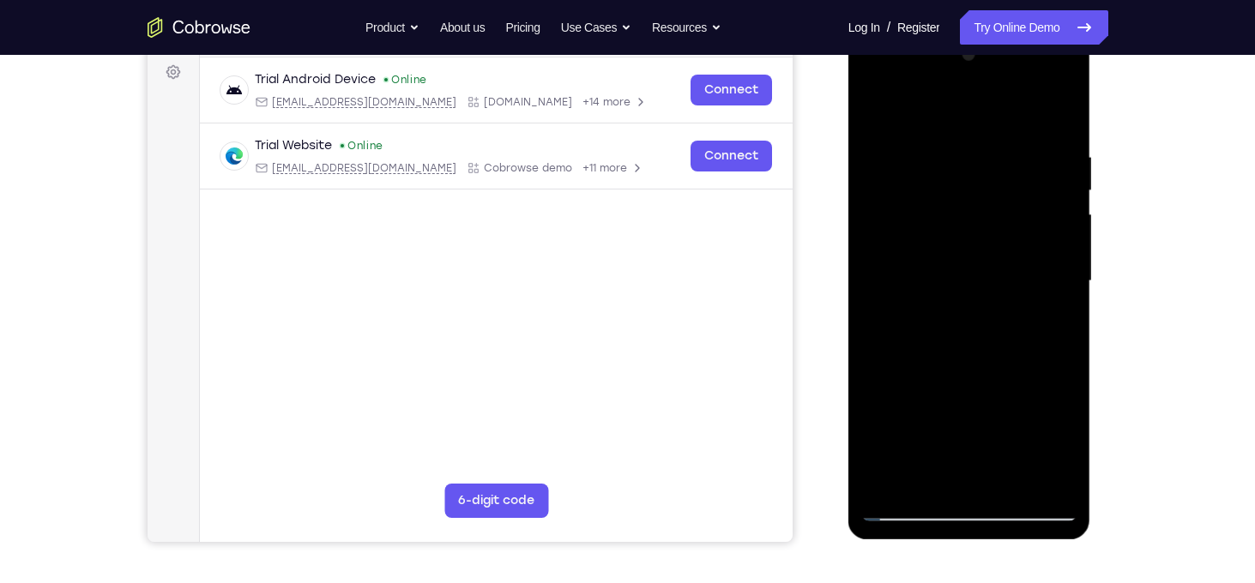
scroll to position [255, 0]
drag, startPoint x: 1006, startPoint y: 143, endPoint x: 1006, endPoint y: 223, distance: 79.8
click at [1006, 223] on div at bounding box center [969, 282] width 216 height 480
click at [875, 102] on div at bounding box center [969, 282] width 216 height 480
drag, startPoint x: 976, startPoint y: 345, endPoint x: 969, endPoint y: 129, distance: 216.4
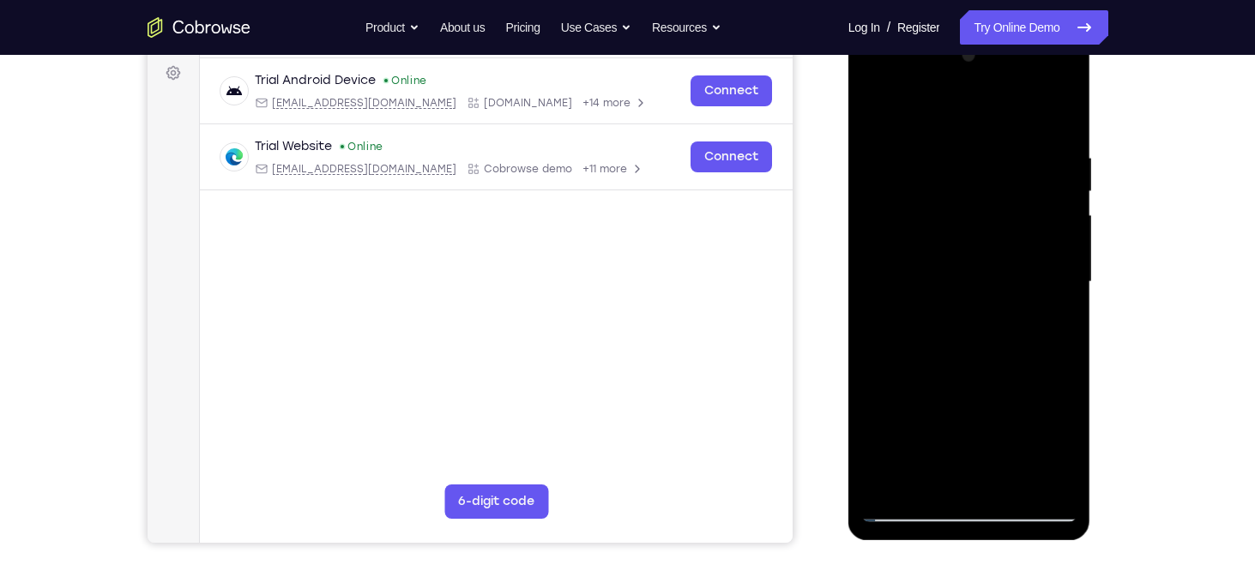
click at [969, 129] on div at bounding box center [969, 282] width 216 height 480
drag, startPoint x: 997, startPoint y: 332, endPoint x: 970, endPoint y: 123, distance: 211.0
click at [970, 123] on div at bounding box center [969, 282] width 216 height 480
drag, startPoint x: 995, startPoint y: 341, endPoint x: 995, endPoint y: 191, distance: 150.2
click at [995, 191] on div at bounding box center [969, 282] width 216 height 480
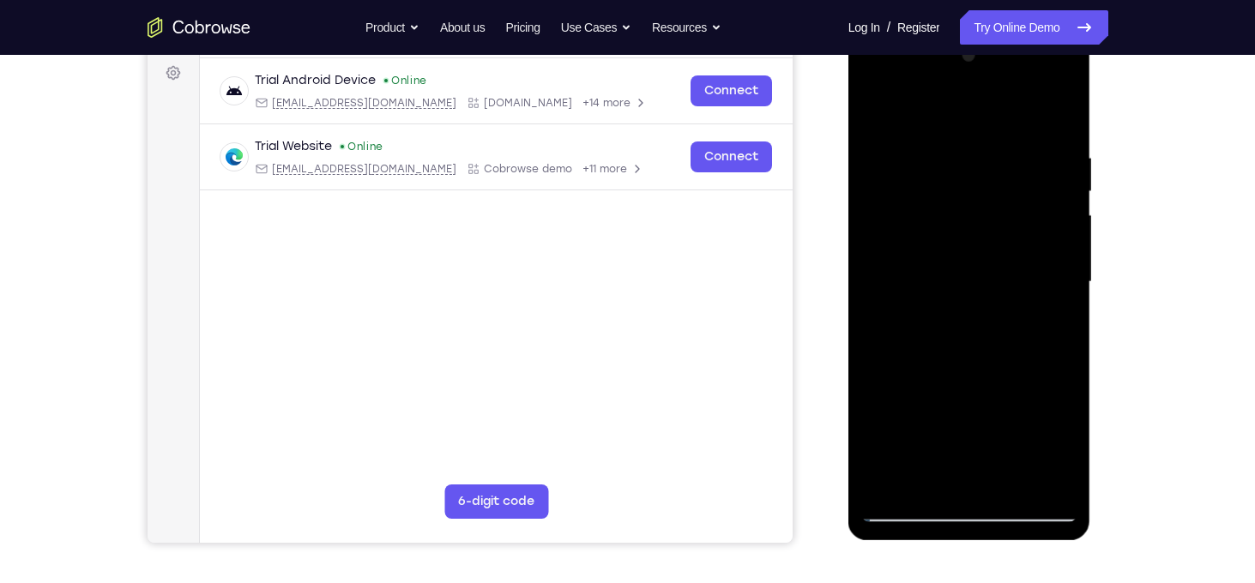
drag, startPoint x: 1000, startPoint y: 245, endPoint x: 1002, endPoint y: 357, distance: 112.4
click at [1002, 357] on div at bounding box center [969, 282] width 216 height 480
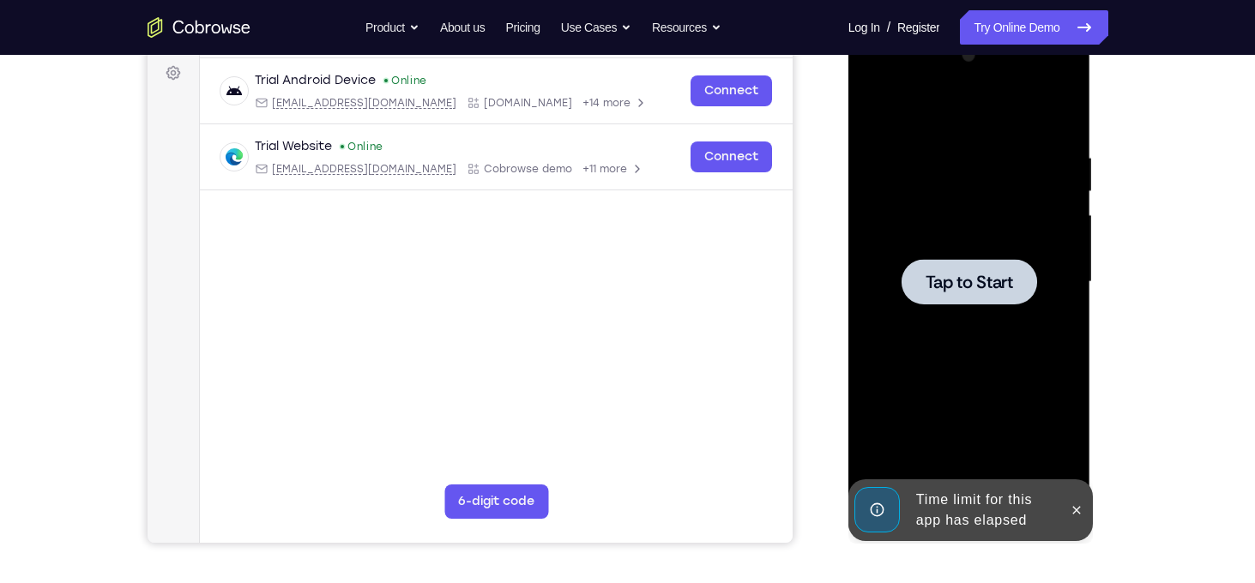
click at [985, 265] on div at bounding box center [970, 281] width 136 height 45
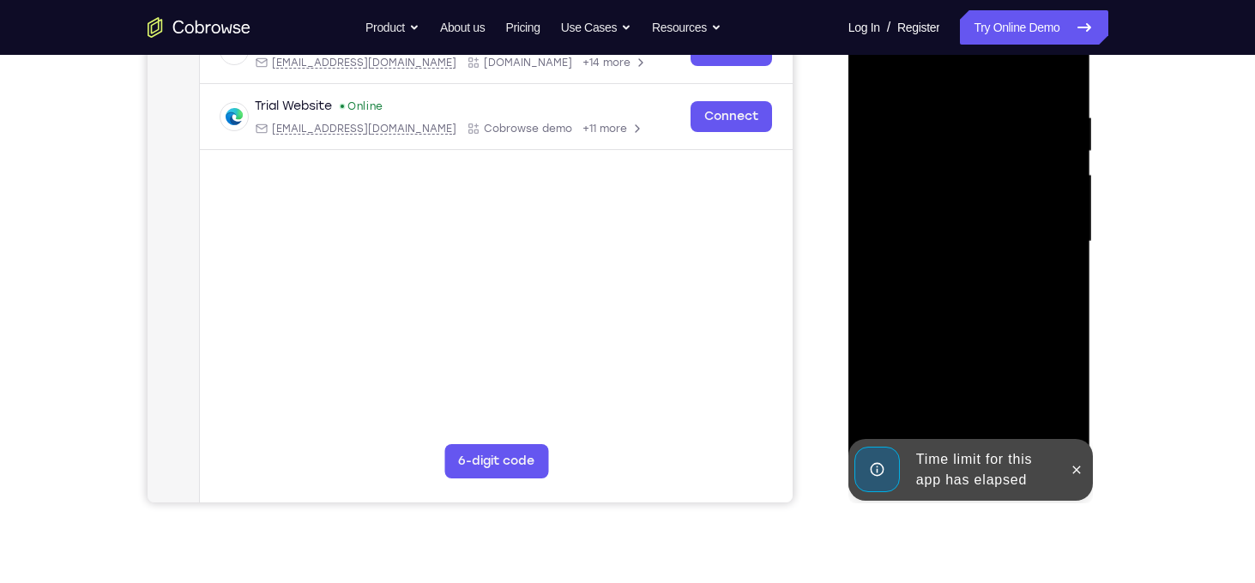
scroll to position [295, 0]
click at [1079, 469] on icon at bounding box center [1077, 470] width 14 height 14
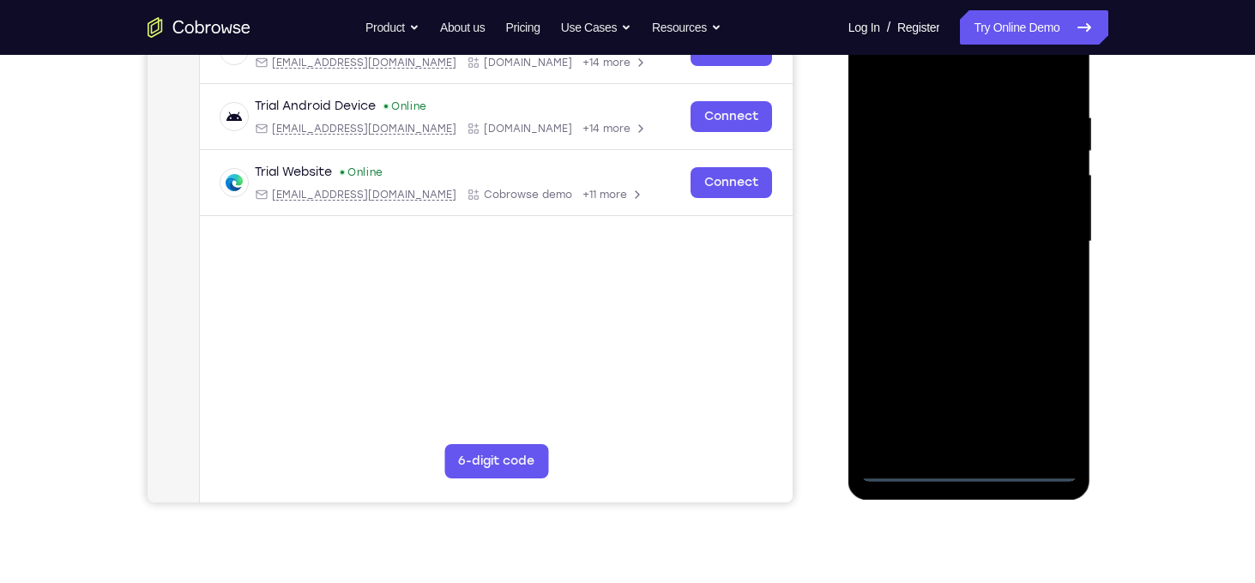
click at [972, 468] on div at bounding box center [969, 242] width 216 height 480
click at [1038, 396] on div at bounding box center [969, 242] width 216 height 480
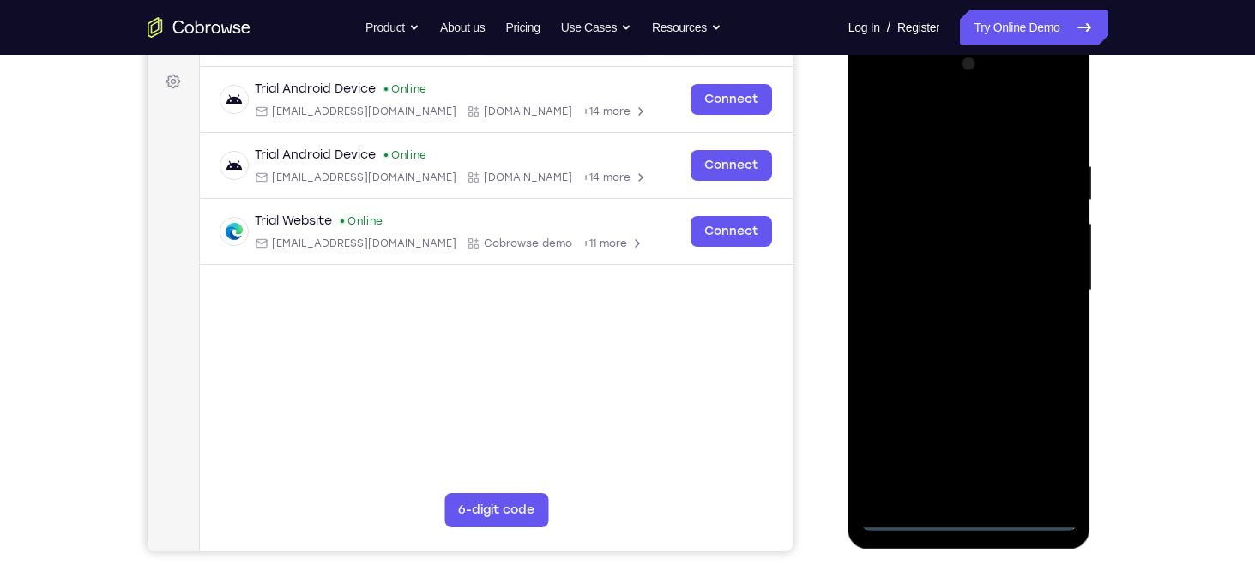
scroll to position [257, 0]
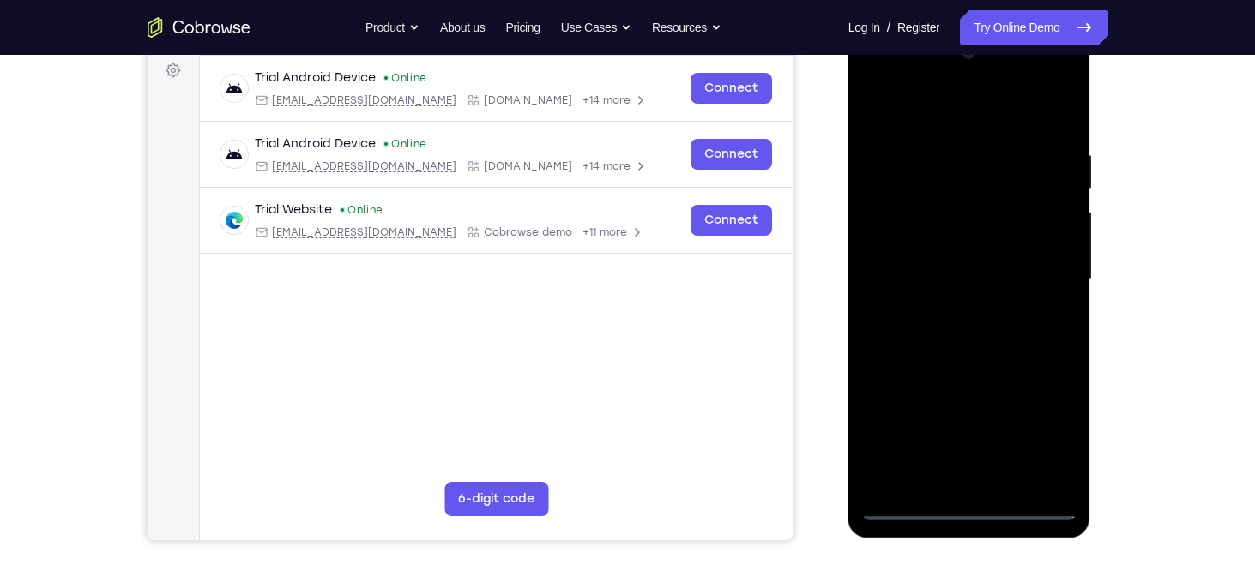
click at [935, 118] on div at bounding box center [969, 279] width 216 height 480
click at [1044, 269] on div at bounding box center [969, 279] width 216 height 480
click at [952, 314] on div at bounding box center [969, 279] width 216 height 480
click at [947, 257] on div at bounding box center [969, 279] width 216 height 480
click at [923, 251] on div at bounding box center [969, 279] width 216 height 480
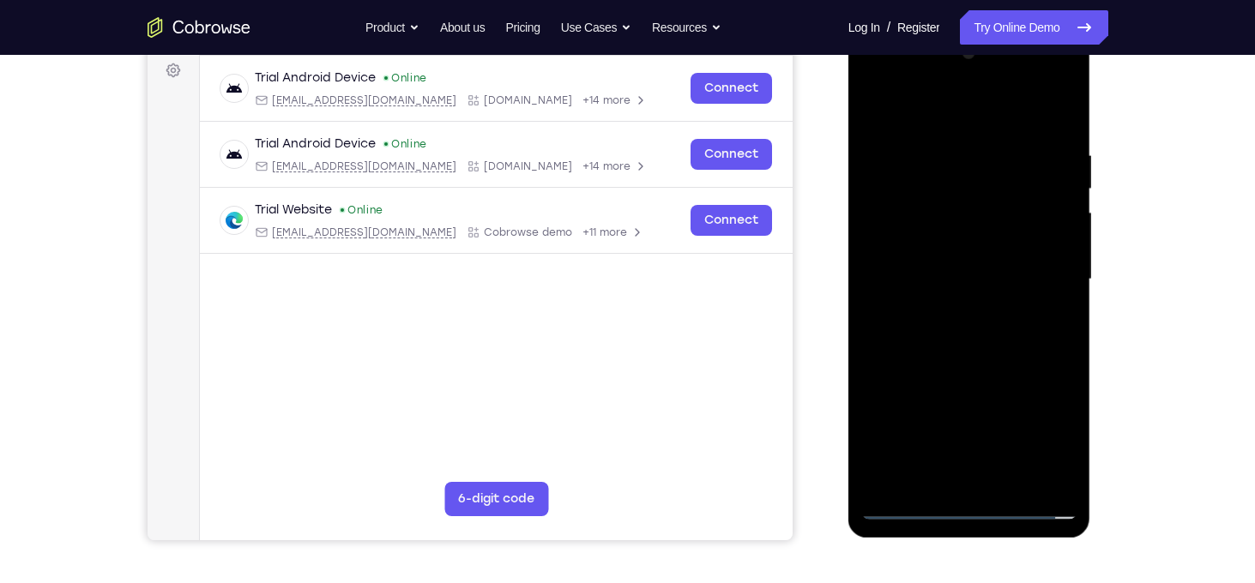
click at [915, 271] on div at bounding box center [969, 279] width 216 height 480
click at [952, 335] on div at bounding box center [969, 279] width 216 height 480
click at [969, 327] on div at bounding box center [969, 279] width 216 height 480
click at [969, 353] on div at bounding box center [969, 279] width 216 height 480
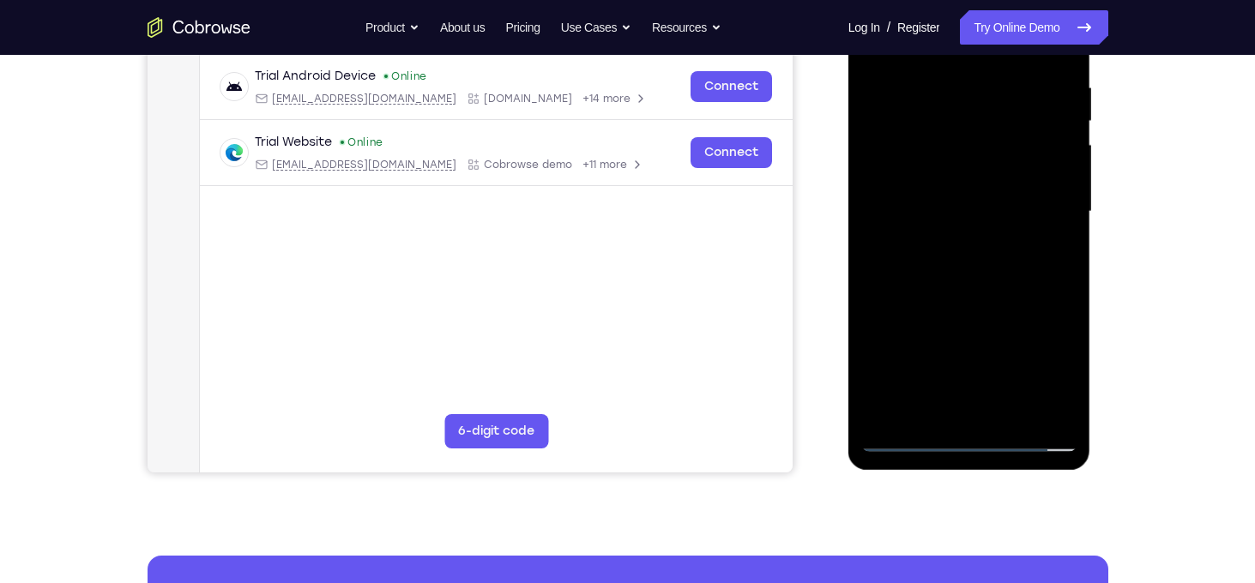
scroll to position [324, 0]
drag, startPoint x: 981, startPoint y: 299, endPoint x: 983, endPoint y: 214, distance: 85.8
click at [983, 214] on div at bounding box center [969, 213] width 216 height 480
drag, startPoint x: 958, startPoint y: 291, endPoint x: 952, endPoint y: 192, distance: 98.9
click at [952, 192] on div at bounding box center [969, 213] width 216 height 480
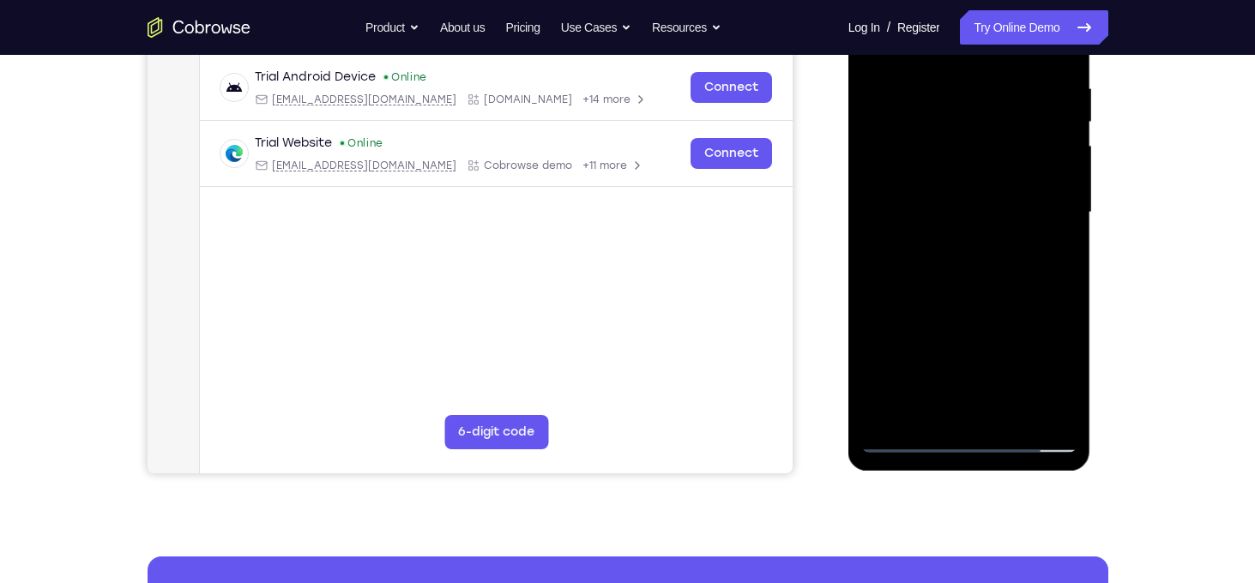
click at [899, 272] on div at bounding box center [969, 213] width 216 height 480
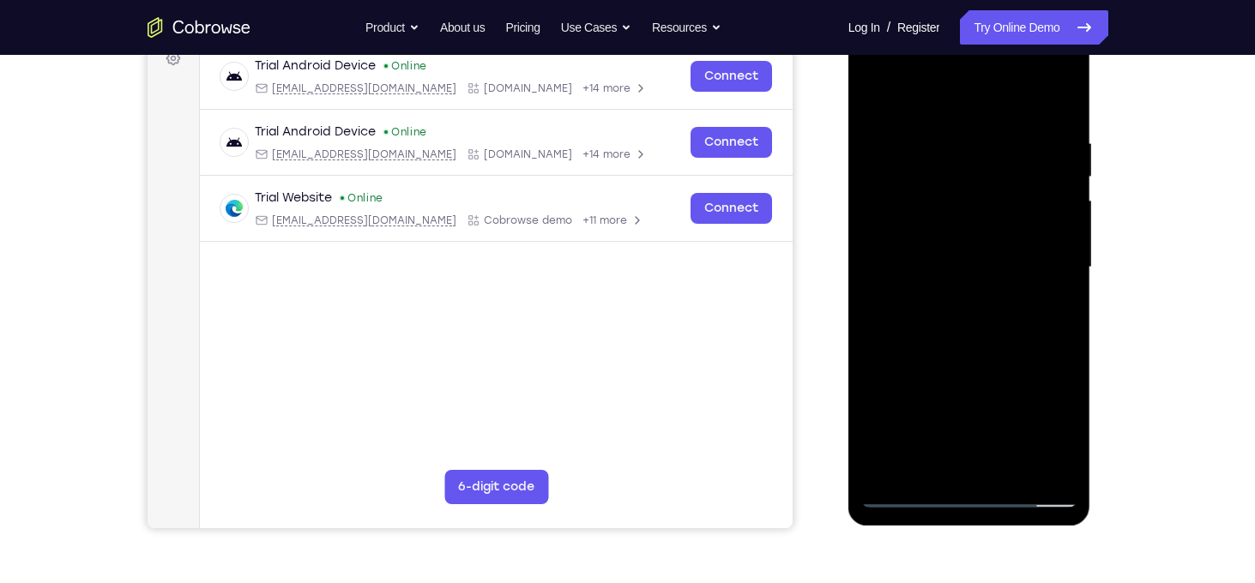
scroll to position [294, 0]
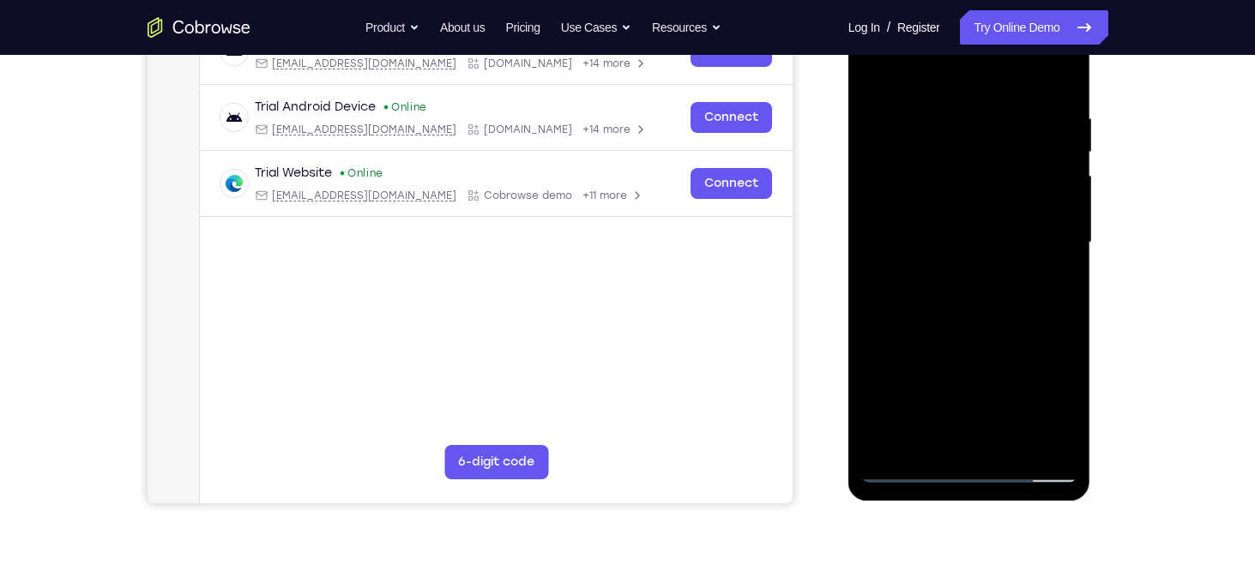
click at [930, 389] on div at bounding box center [969, 243] width 216 height 480
click at [928, 437] on div at bounding box center [969, 243] width 216 height 480
click at [1062, 370] on div at bounding box center [969, 243] width 216 height 480
drag, startPoint x: 1015, startPoint y: 391, endPoint x: 1012, endPoint y: 295, distance: 96.2
click at [1012, 295] on div at bounding box center [969, 243] width 216 height 480
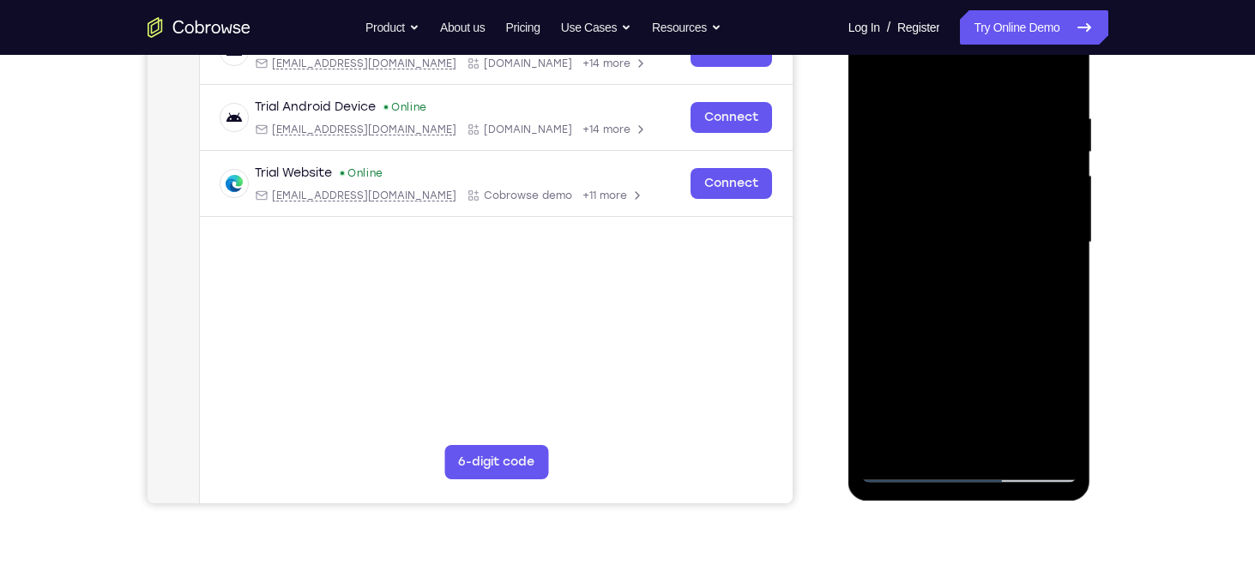
drag, startPoint x: 999, startPoint y: 399, endPoint x: 1004, endPoint y: 314, distance: 85.1
click at [1004, 314] on div at bounding box center [969, 243] width 216 height 480
drag, startPoint x: 979, startPoint y: 417, endPoint x: 981, endPoint y: 275, distance: 141.6
click at [981, 275] on div at bounding box center [969, 243] width 216 height 480
drag, startPoint x: 991, startPoint y: 415, endPoint x: 993, endPoint y: 307, distance: 108.1
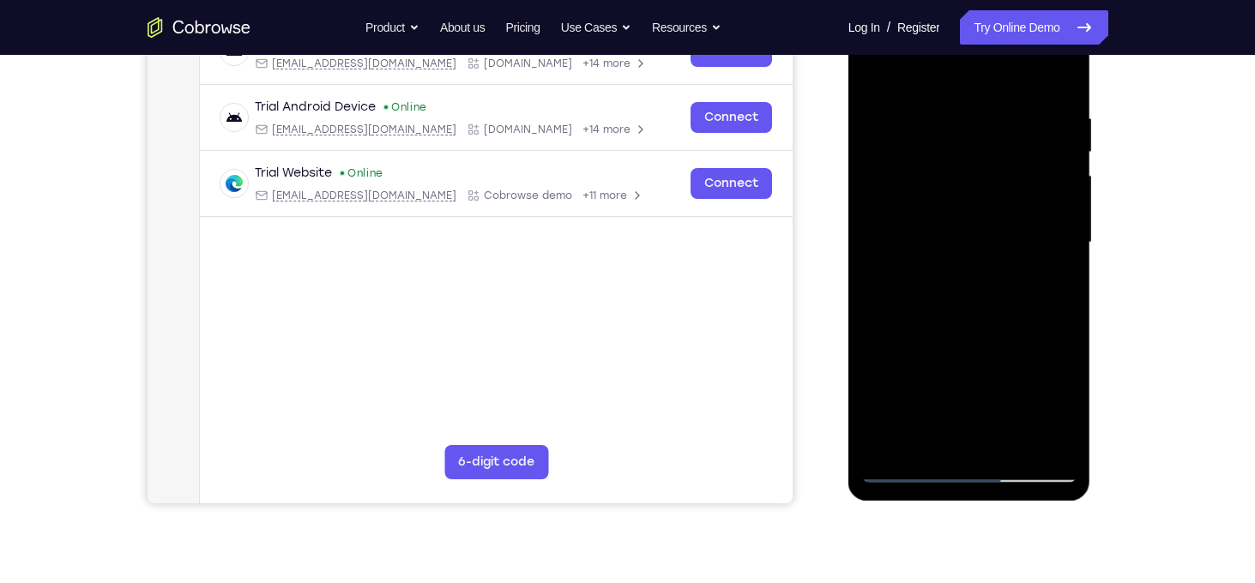
click at [993, 307] on div at bounding box center [969, 243] width 216 height 480
drag, startPoint x: 970, startPoint y: 355, endPoint x: 970, endPoint y: 398, distance: 42.9
click at [970, 398] on div at bounding box center [969, 243] width 216 height 480
click at [873, 365] on div at bounding box center [969, 243] width 216 height 480
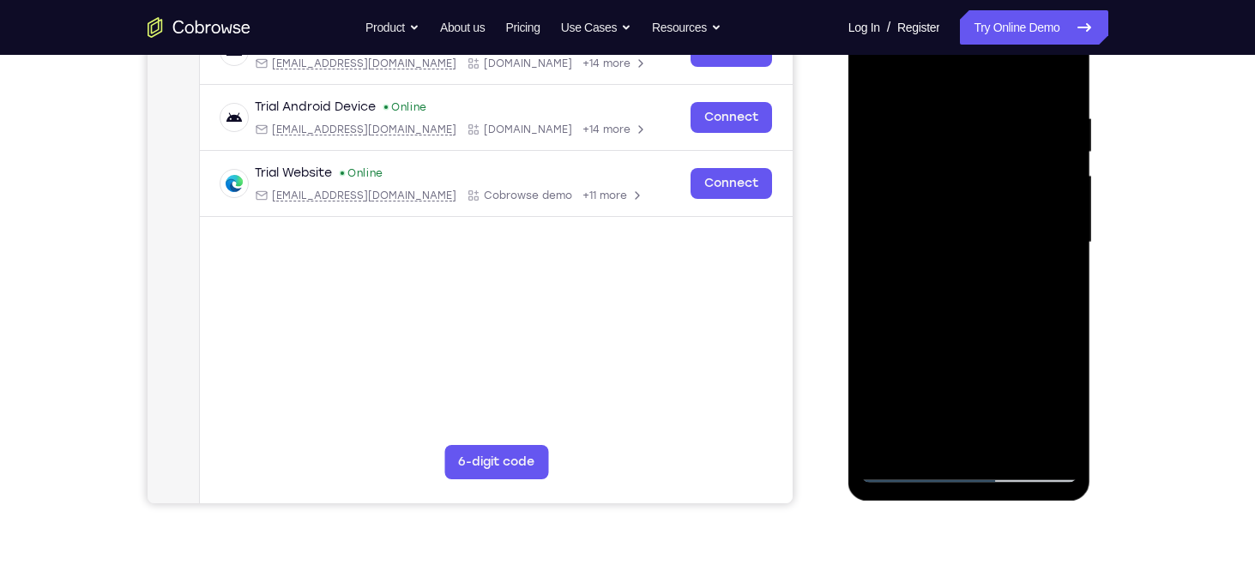
click at [873, 447] on div at bounding box center [969, 243] width 216 height 480
drag, startPoint x: 898, startPoint y: 438, endPoint x: 909, endPoint y: 387, distance: 52.5
click at [909, 387] on div at bounding box center [969, 243] width 216 height 480
click at [957, 127] on div at bounding box center [969, 243] width 216 height 480
click at [909, 470] on div at bounding box center [969, 243] width 216 height 480
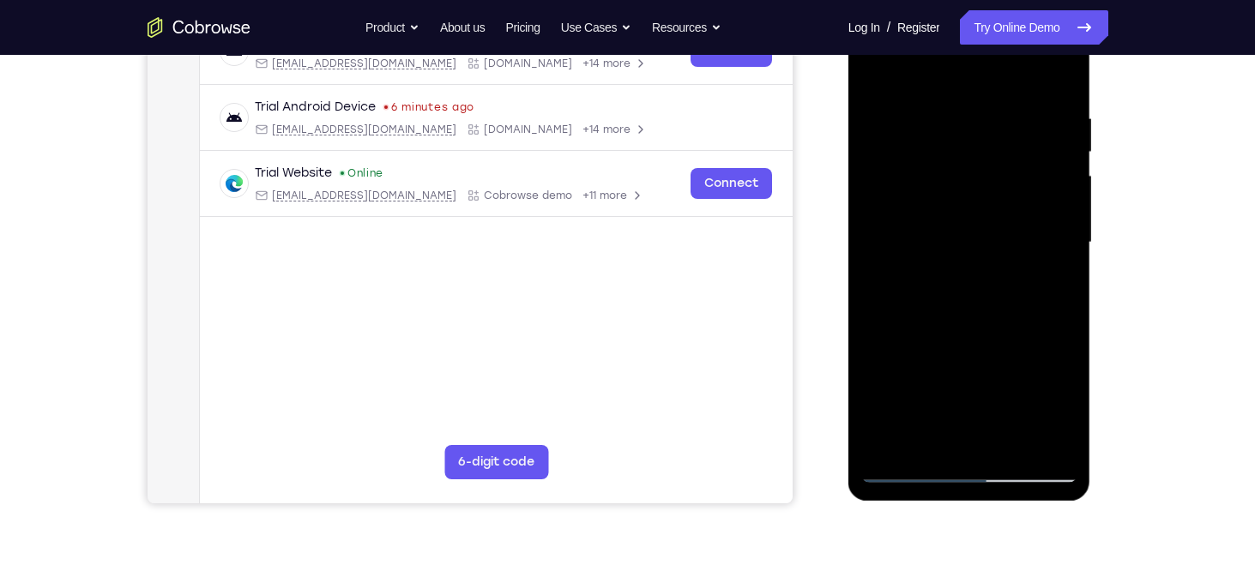
click at [909, 470] on div at bounding box center [969, 243] width 216 height 480
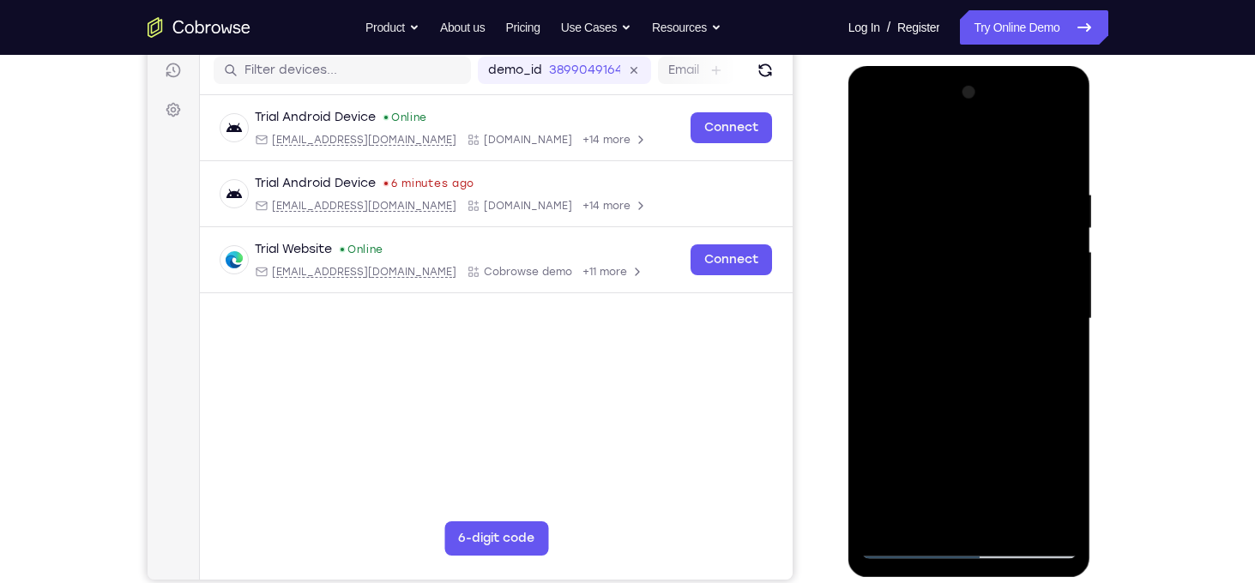
scroll to position [217, 0]
click at [874, 139] on div at bounding box center [969, 320] width 216 height 480
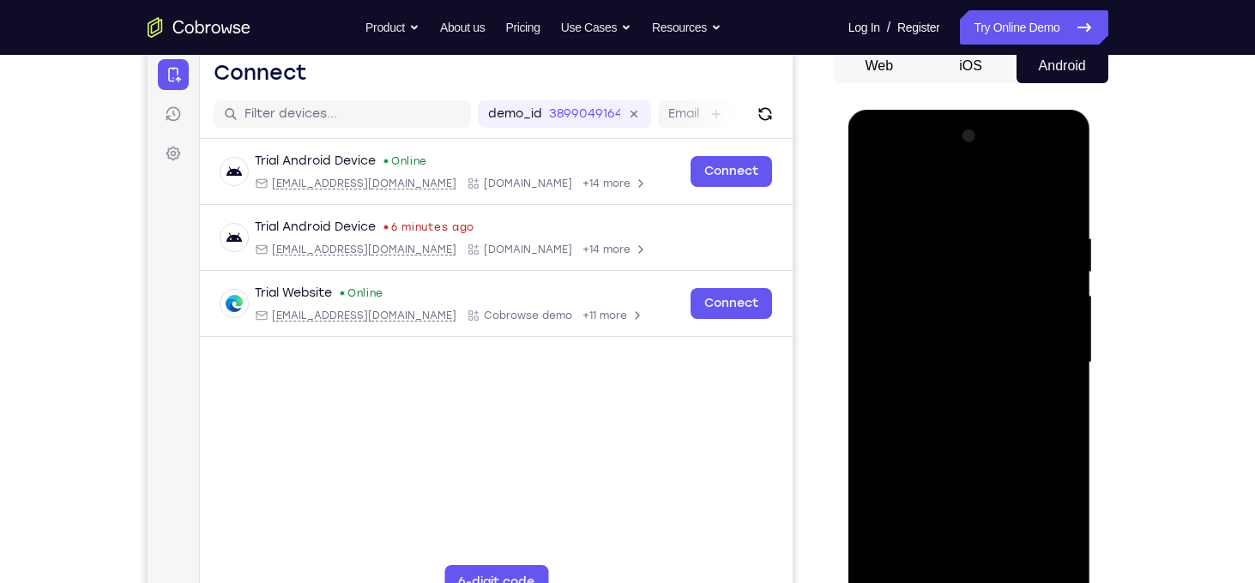
click at [876, 189] on div at bounding box center [969, 363] width 216 height 480
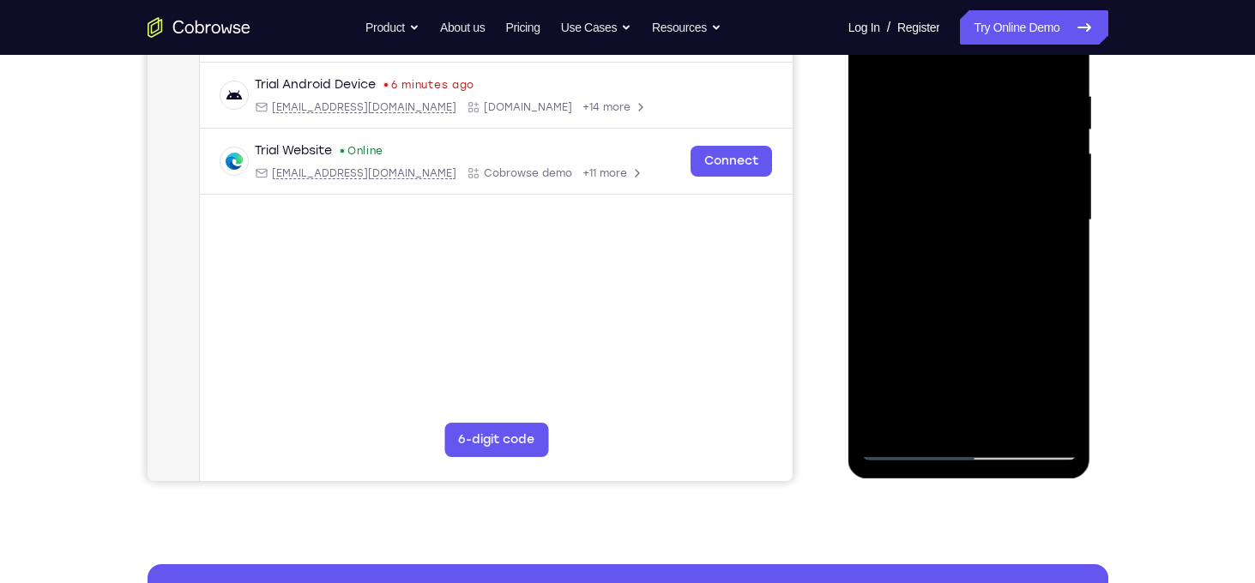
scroll to position [327, 0]
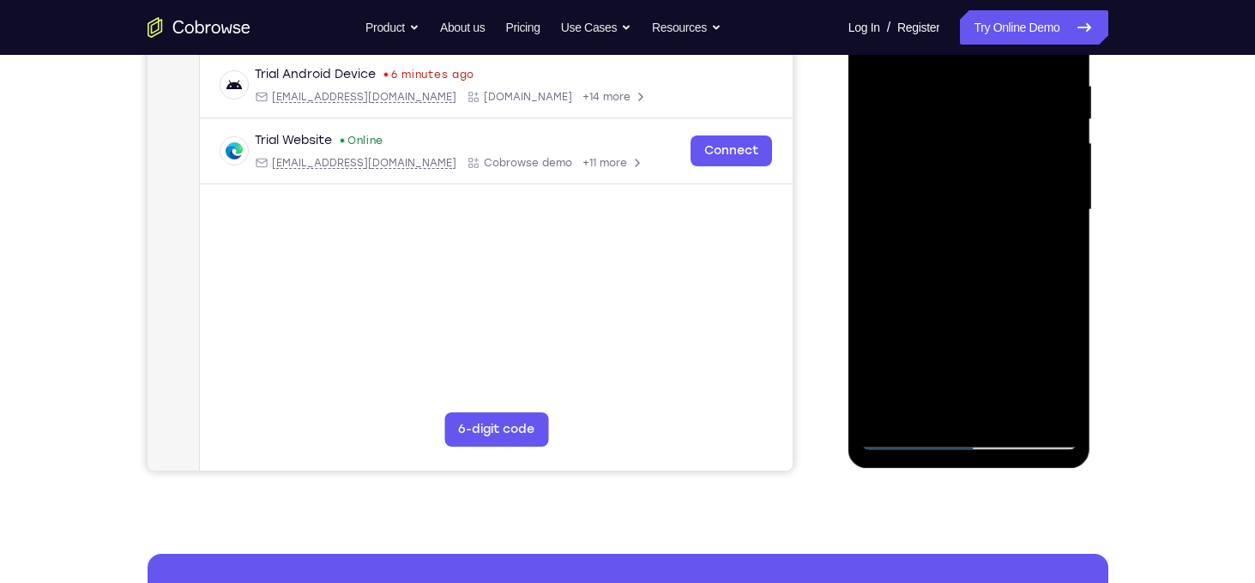
drag, startPoint x: 935, startPoint y: 154, endPoint x: 948, endPoint y: 199, distance: 47.3
click at [948, 199] on div at bounding box center [969, 210] width 216 height 480
click at [1071, 133] on div at bounding box center [969, 210] width 216 height 480
click at [879, 287] on div at bounding box center [969, 210] width 216 height 480
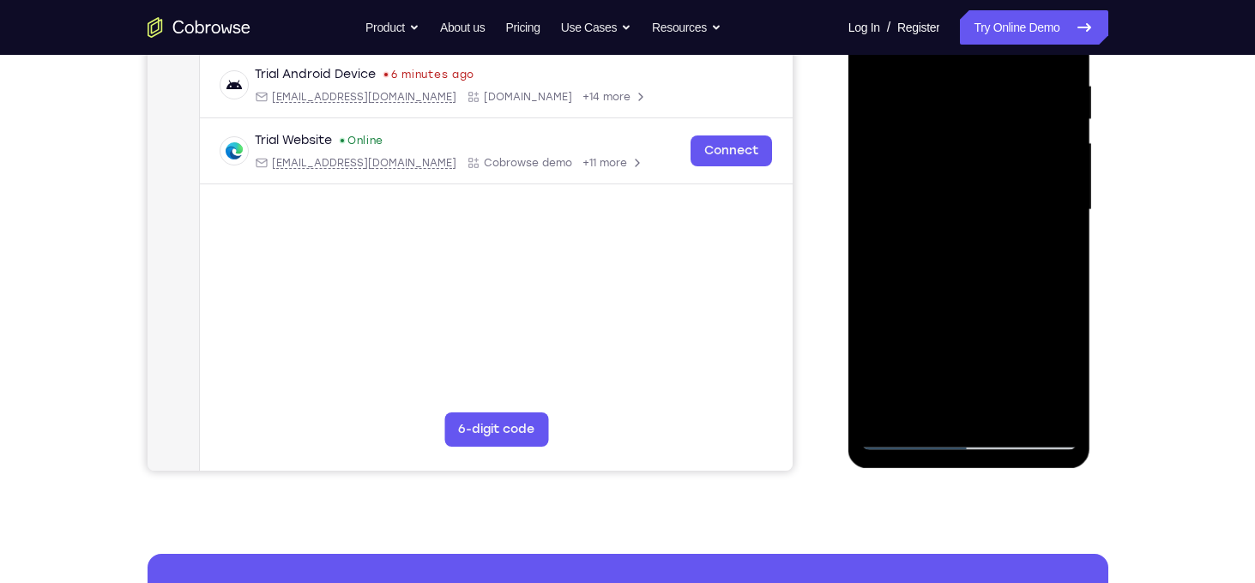
click at [879, 287] on div at bounding box center [969, 210] width 216 height 480
click at [875, 290] on div at bounding box center [969, 210] width 216 height 480
click at [902, 287] on div at bounding box center [969, 210] width 216 height 480
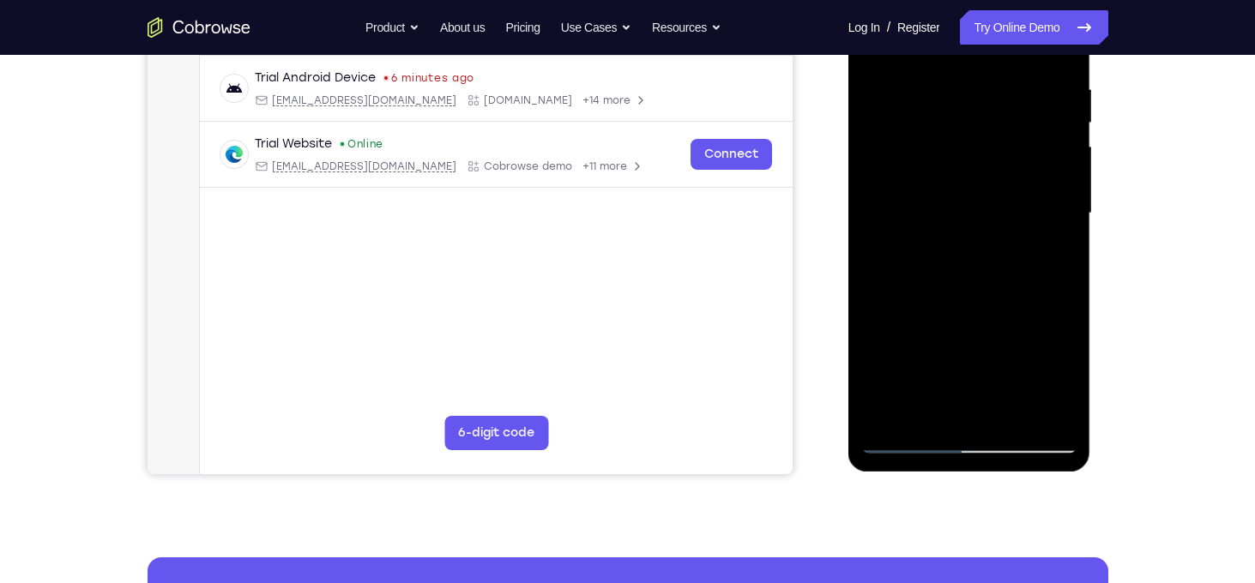
scroll to position [299, 0]
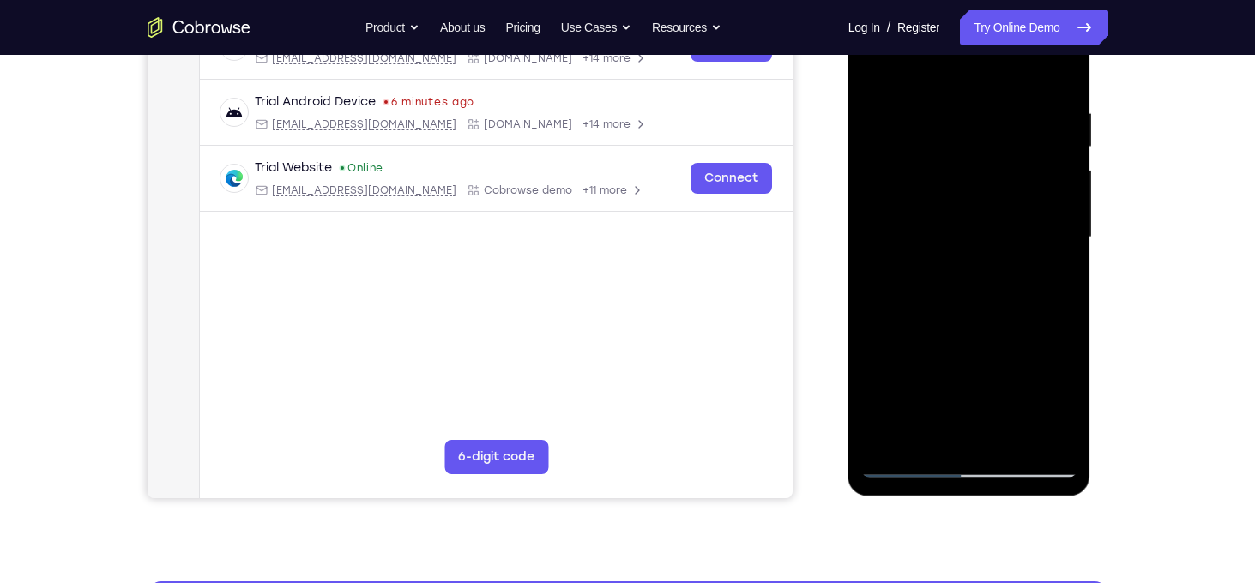
click at [876, 65] on div at bounding box center [969, 237] width 216 height 480
drag, startPoint x: 946, startPoint y: 324, endPoint x: 942, endPoint y: 182, distance: 142.5
click at [942, 182] on div at bounding box center [969, 237] width 216 height 480
drag, startPoint x: 946, startPoint y: 372, endPoint x: 942, endPoint y: 110, distance: 262.6
click at [942, 110] on div at bounding box center [969, 237] width 216 height 480
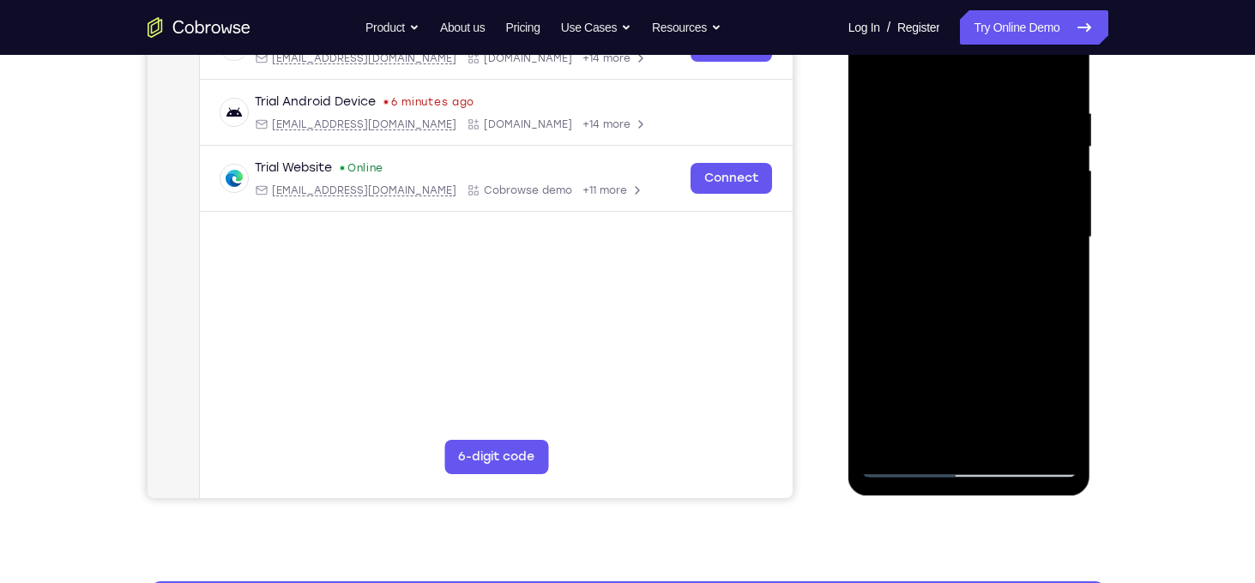
click at [1063, 186] on div at bounding box center [969, 237] width 216 height 480
drag, startPoint x: 987, startPoint y: 340, endPoint x: 999, endPoint y: 85, distance: 255.1
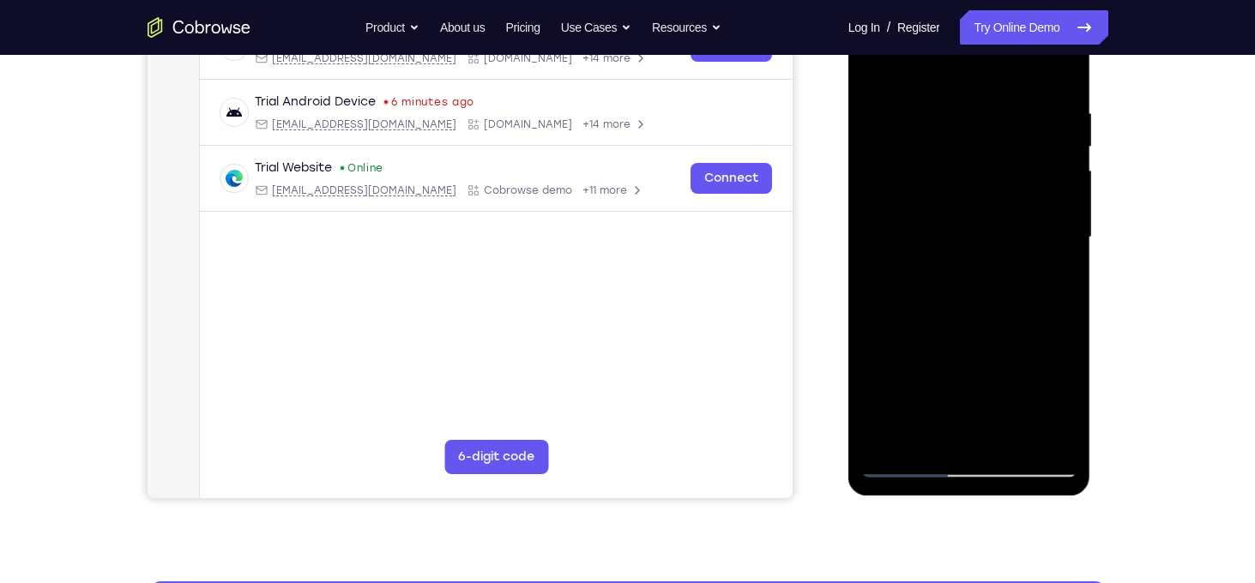
click at [999, 85] on div at bounding box center [969, 237] width 216 height 480
drag, startPoint x: 988, startPoint y: 353, endPoint x: 989, endPoint y: 169, distance: 183.6
click at [989, 169] on div at bounding box center [969, 237] width 216 height 480
click at [1011, 439] on div at bounding box center [969, 237] width 216 height 480
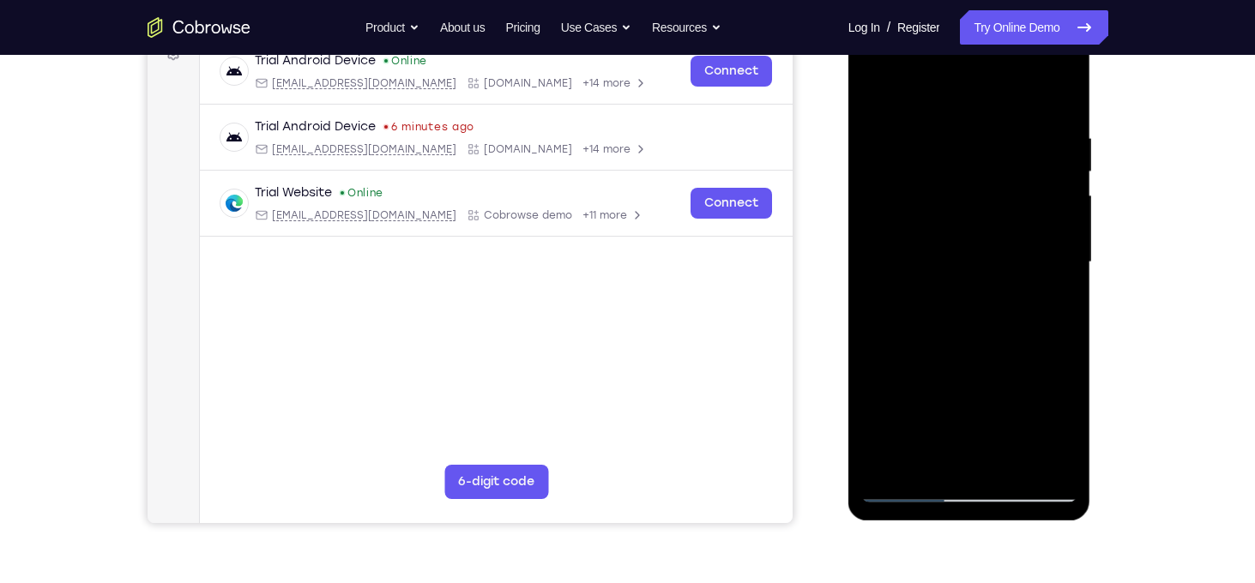
scroll to position [274, 0]
click at [979, 354] on div at bounding box center [969, 263] width 216 height 480
click at [952, 217] on div at bounding box center [969, 263] width 216 height 480
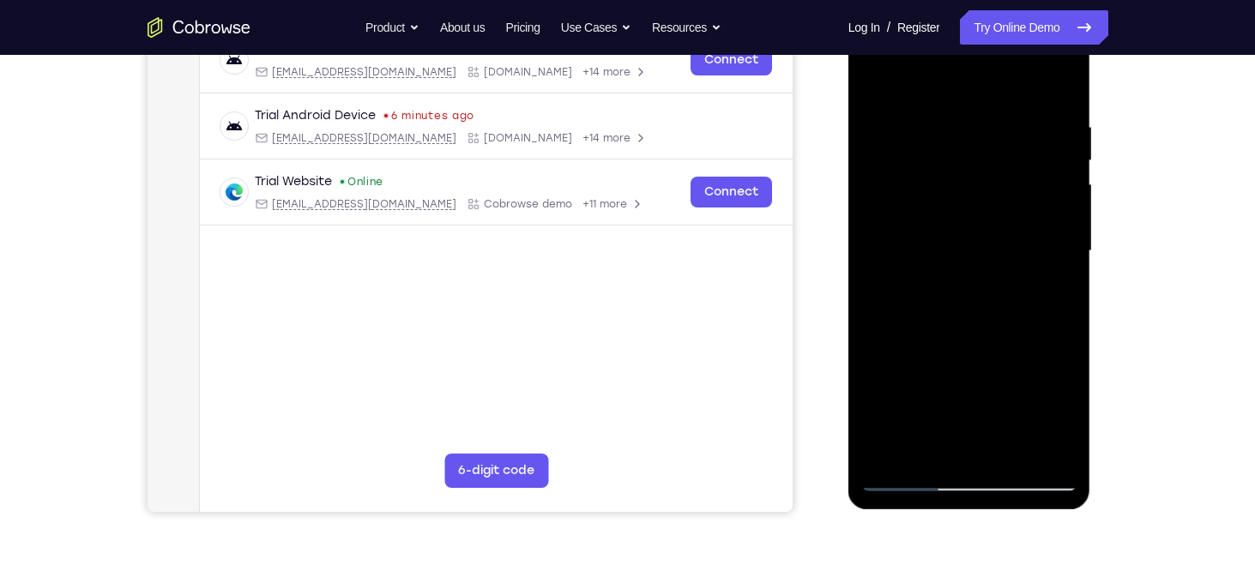
click at [946, 317] on div at bounding box center [969, 251] width 216 height 480
click at [988, 197] on div at bounding box center [969, 251] width 216 height 480
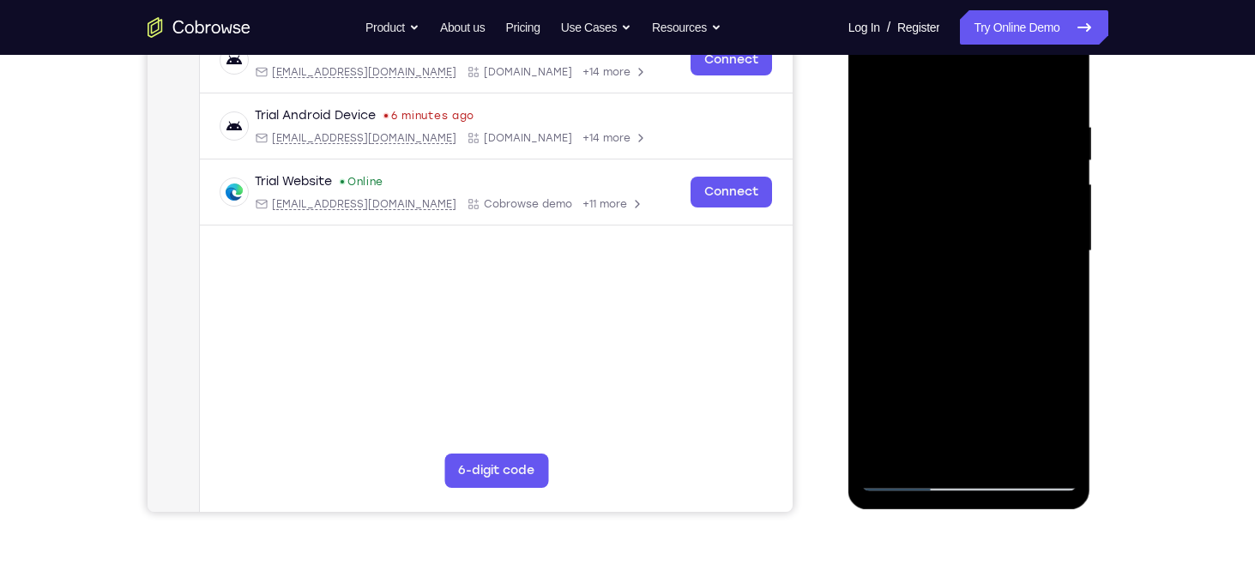
click at [988, 197] on div at bounding box center [969, 251] width 216 height 480
click at [912, 474] on div at bounding box center [969, 251] width 216 height 480
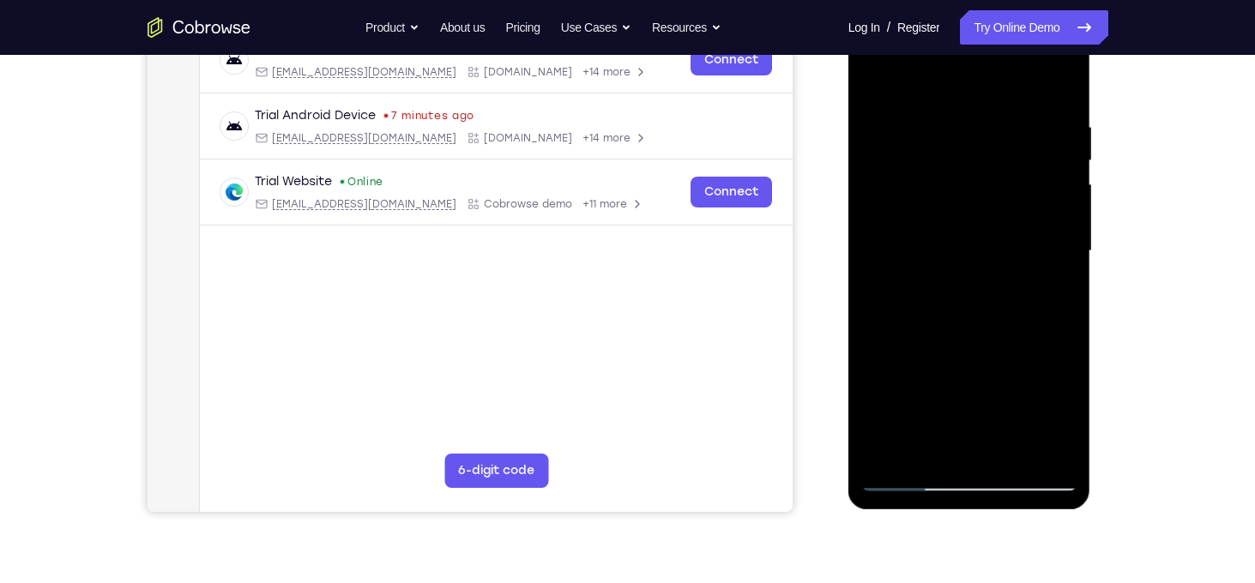
click at [912, 474] on div at bounding box center [969, 251] width 216 height 480
drag, startPoint x: 975, startPoint y: 387, endPoint x: 1012, endPoint y: 215, distance: 175.7
click at [1012, 215] on div at bounding box center [969, 251] width 216 height 480
drag, startPoint x: 970, startPoint y: 359, endPoint x: 994, endPoint y: 217, distance: 143.6
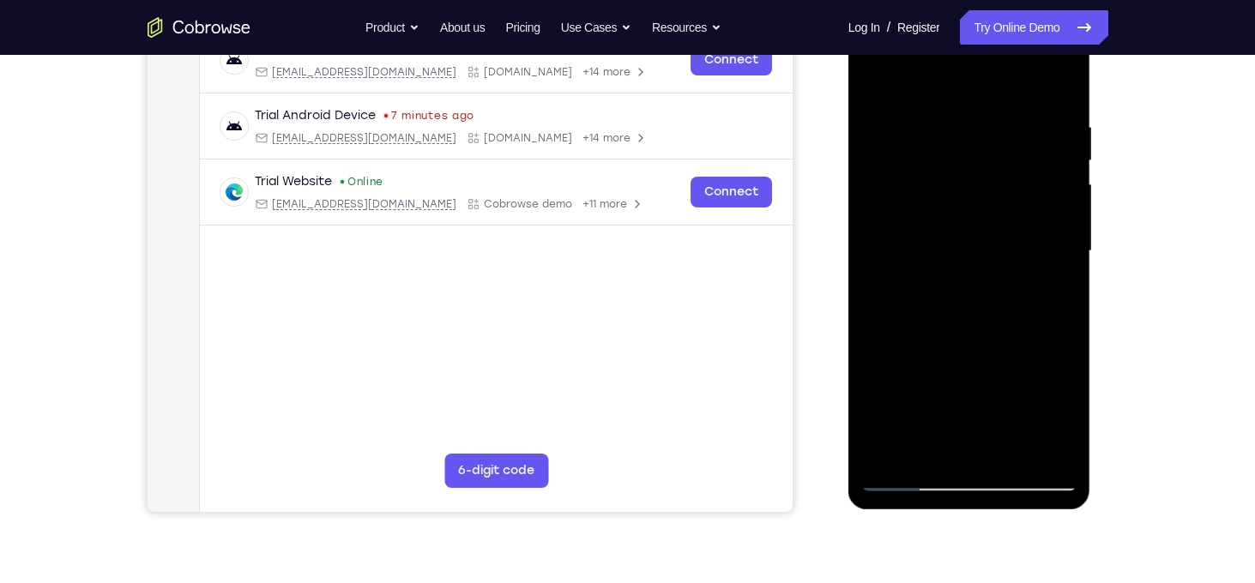
click at [994, 217] on div at bounding box center [969, 251] width 216 height 480
click at [932, 455] on div at bounding box center [969, 251] width 216 height 480
click at [962, 286] on div at bounding box center [969, 251] width 216 height 480
drag, startPoint x: 994, startPoint y: 239, endPoint x: 979, endPoint y: 414, distance: 176.6
click at [979, 414] on div at bounding box center [969, 251] width 216 height 480
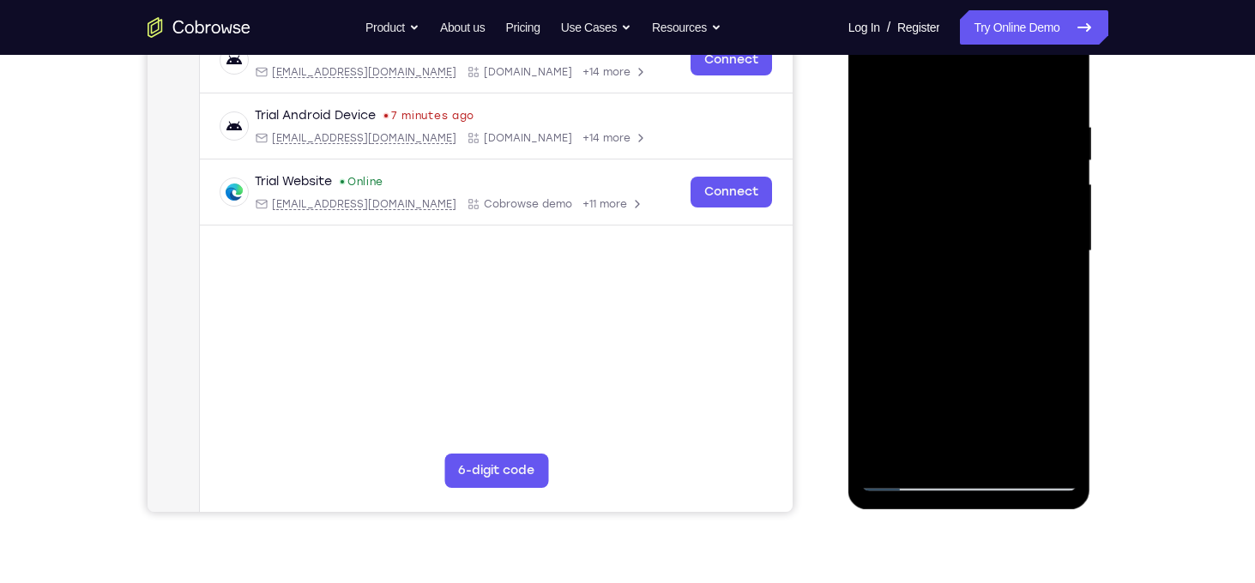
click at [1066, 227] on div at bounding box center [969, 251] width 216 height 480
click at [1066, 224] on div at bounding box center [969, 251] width 216 height 480
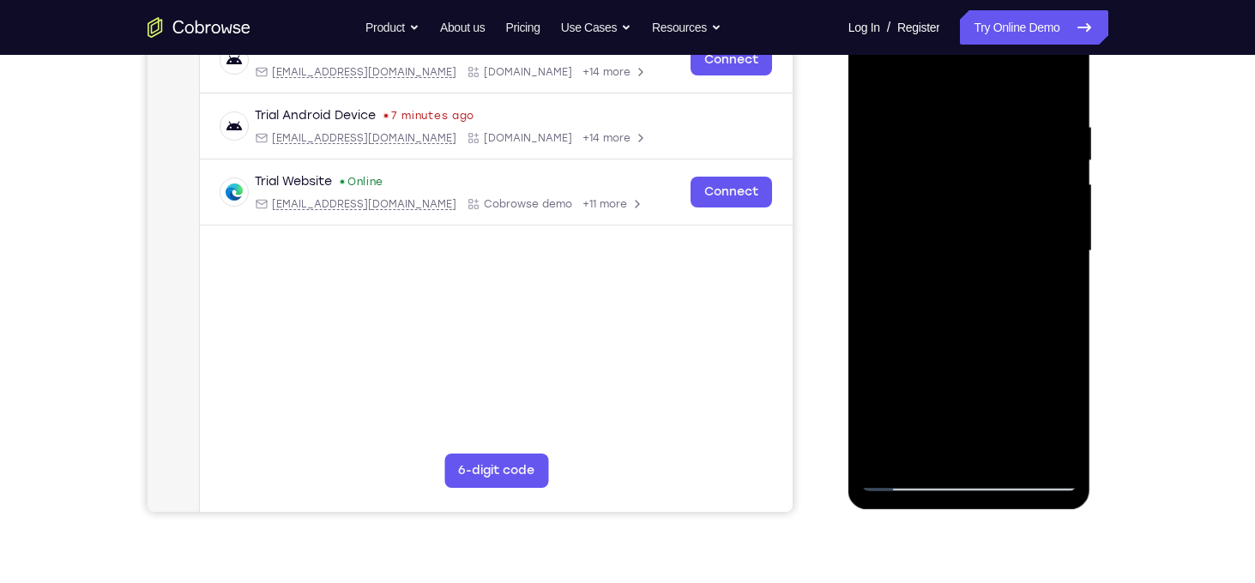
click at [1066, 224] on div at bounding box center [969, 251] width 216 height 480
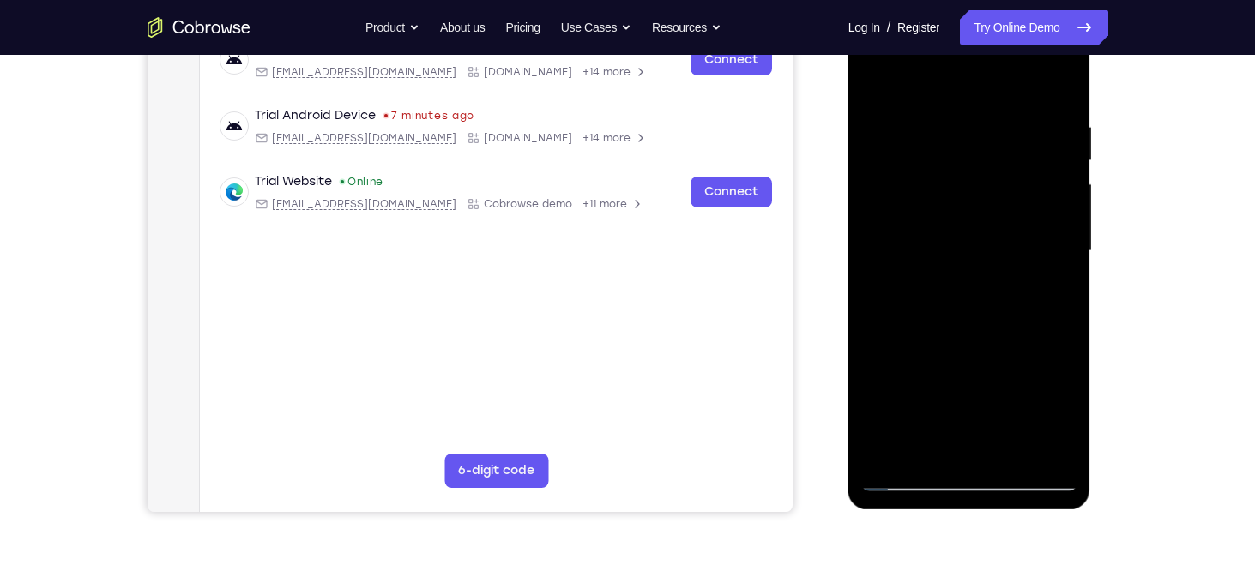
click at [1066, 224] on div at bounding box center [969, 251] width 216 height 480
drag, startPoint x: 1021, startPoint y: 297, endPoint x: 1030, endPoint y: 150, distance: 147.0
click at [1030, 150] on div at bounding box center [969, 251] width 216 height 480
drag, startPoint x: 1001, startPoint y: 350, endPoint x: 1030, endPoint y: 161, distance: 191.0
click at [1030, 161] on div at bounding box center [969, 251] width 216 height 480
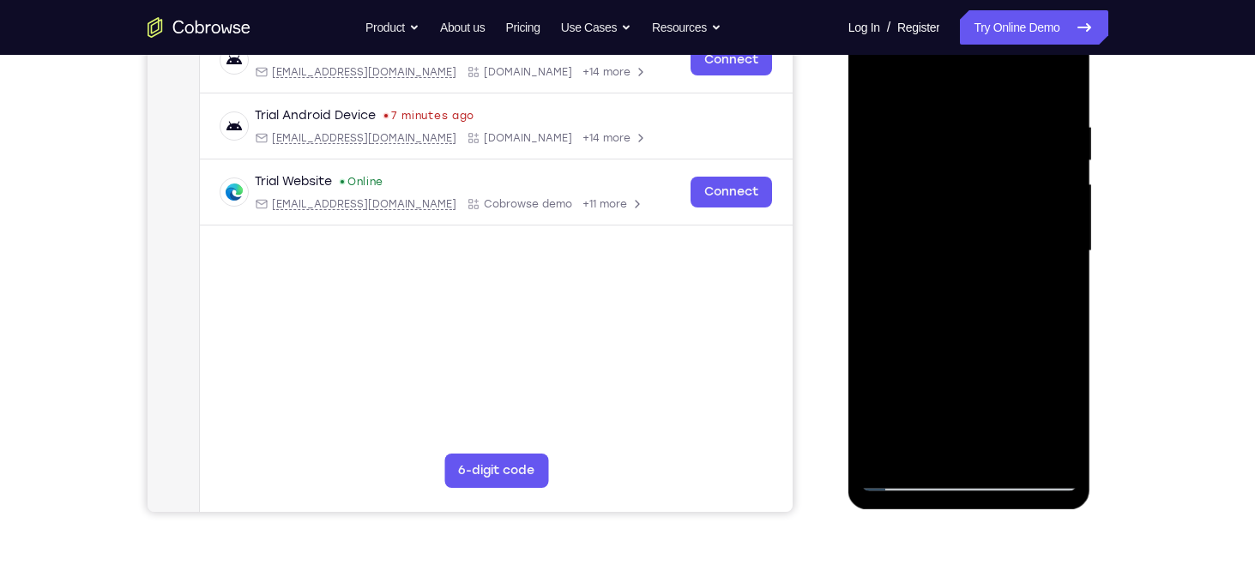
drag, startPoint x: 1023, startPoint y: 282, endPoint x: 1031, endPoint y: 175, distance: 107.6
click at [1031, 175] on div at bounding box center [969, 251] width 216 height 480
click at [1064, 214] on div at bounding box center [969, 251] width 216 height 480
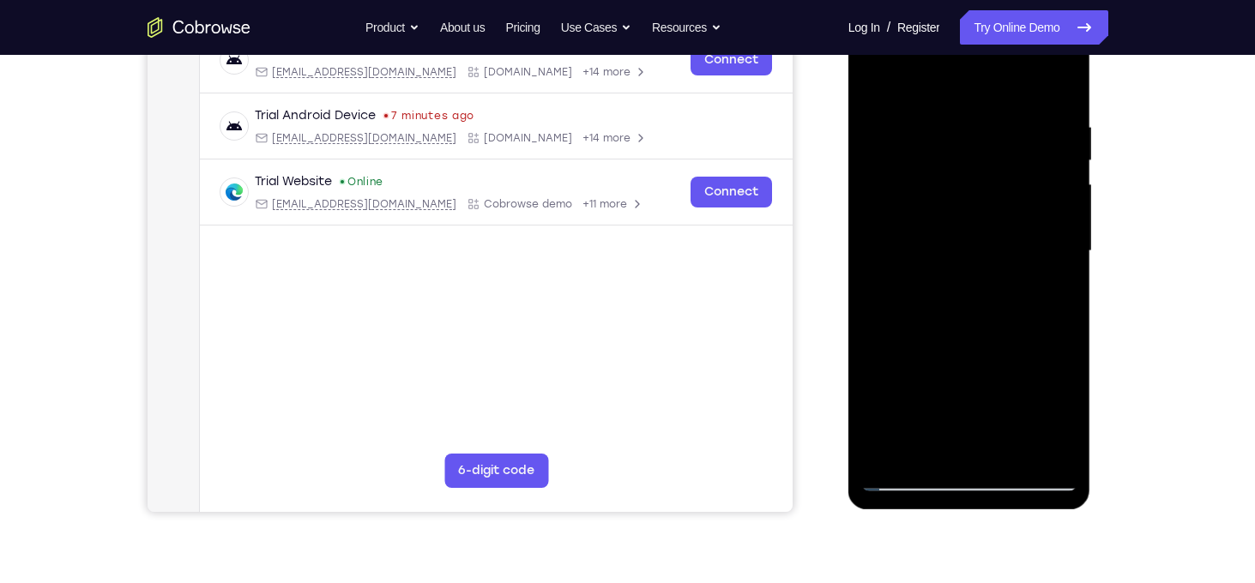
click at [1064, 214] on div at bounding box center [969, 251] width 216 height 480
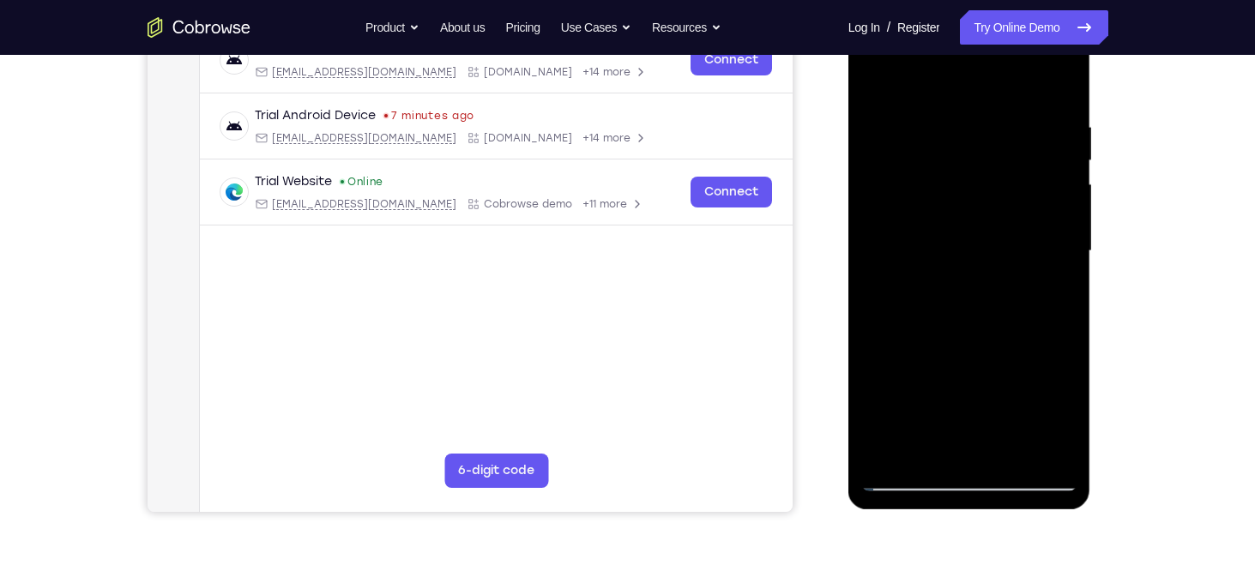
click at [1064, 214] on div at bounding box center [969, 251] width 216 height 480
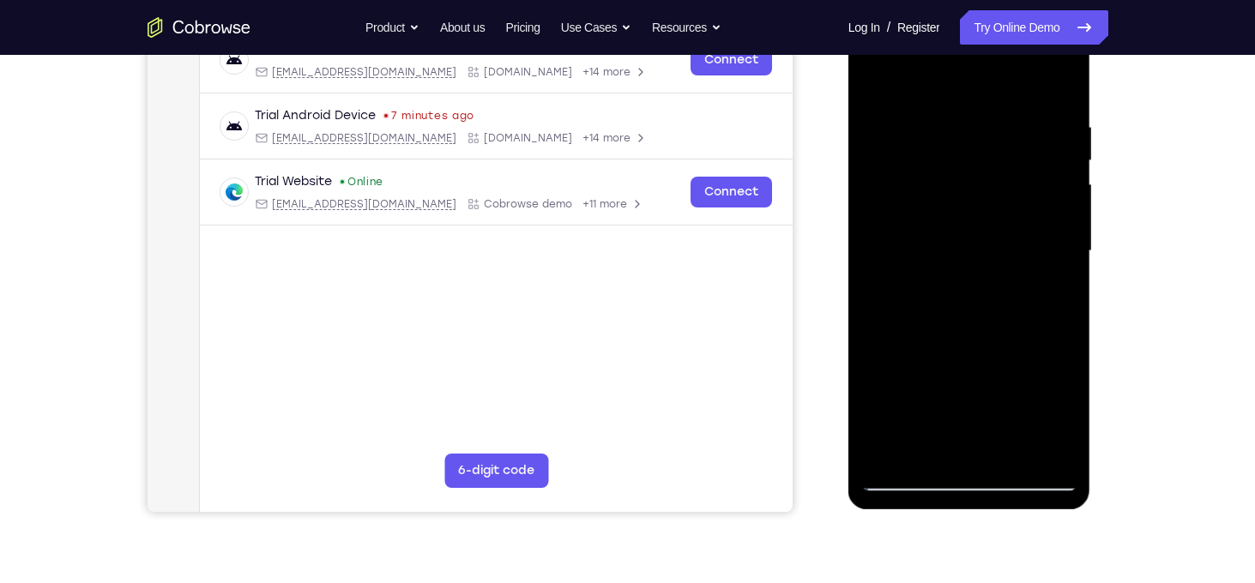
click at [1064, 214] on div at bounding box center [969, 251] width 216 height 480
click at [1069, 211] on div at bounding box center [969, 251] width 216 height 480
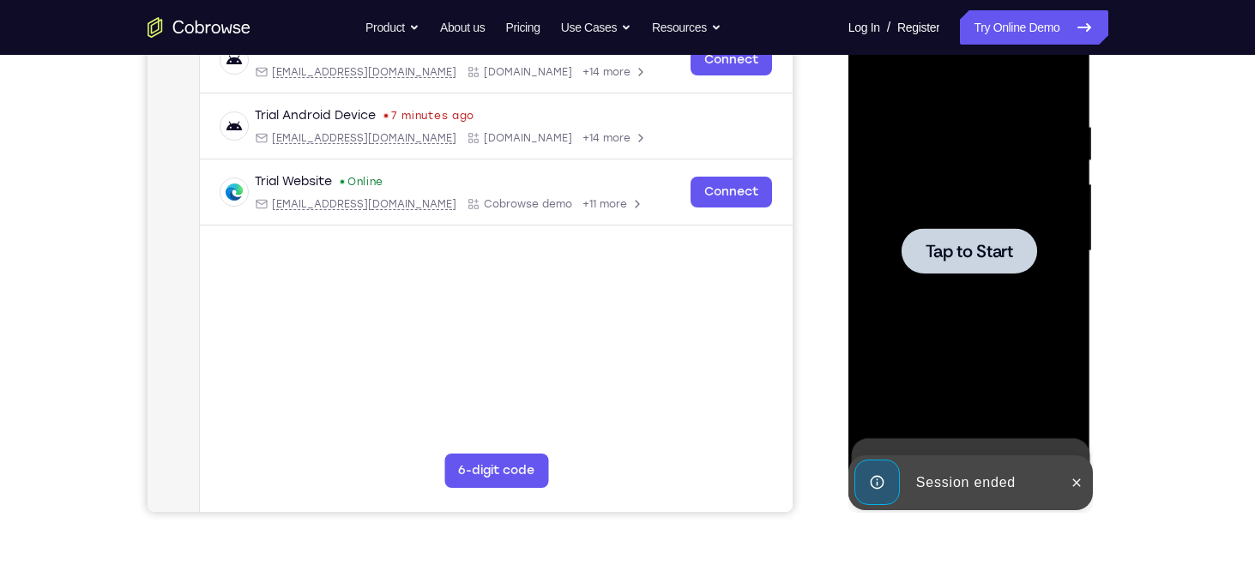
drag, startPoint x: 1004, startPoint y: 346, endPoint x: 1029, endPoint y: 172, distance: 175.1
click at [1029, 172] on div at bounding box center [969, 251] width 216 height 480
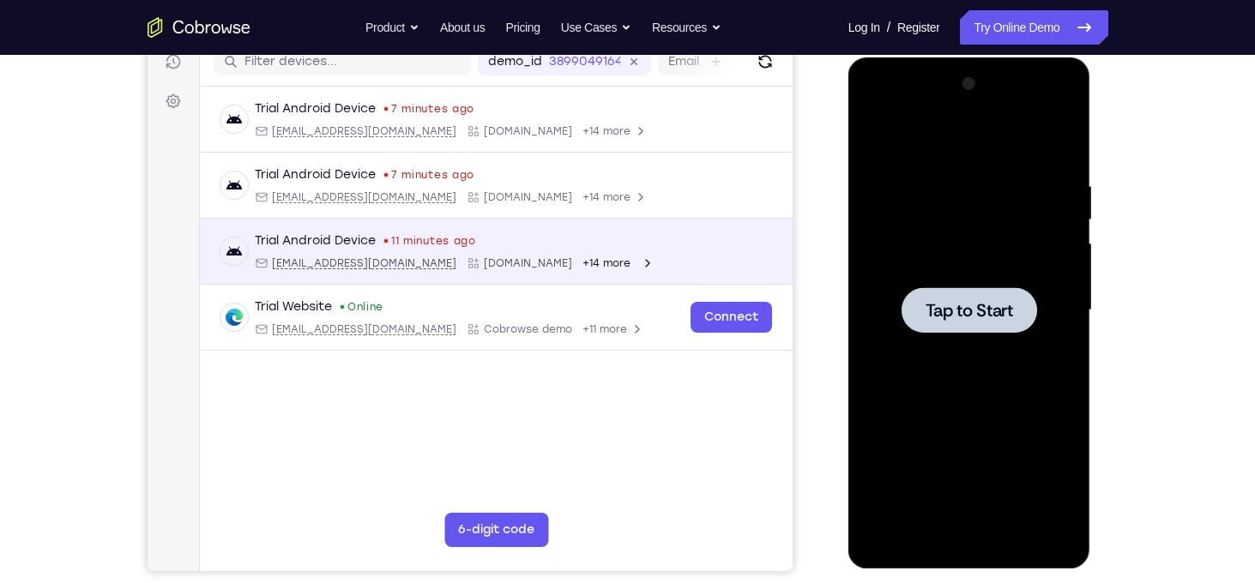
scroll to position [226, 0]
